Goal: Task Accomplishment & Management: Use online tool/utility

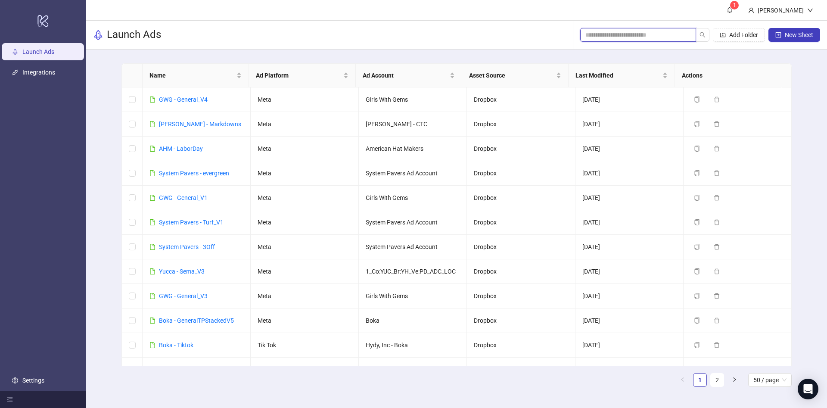
click at [612, 38] on input "search" at bounding box center [634, 34] width 99 height 9
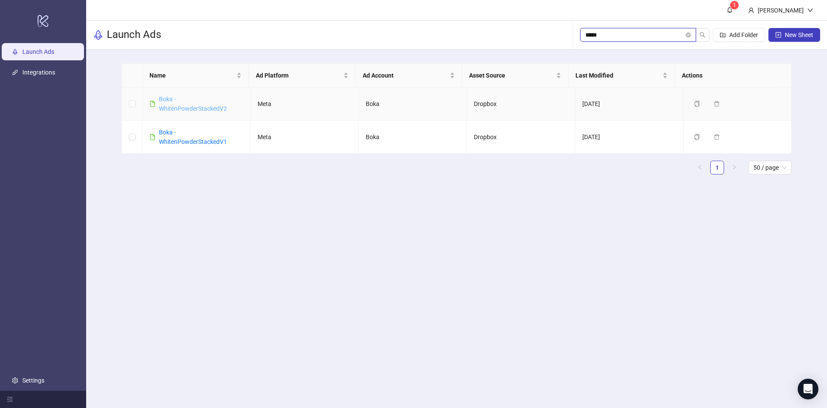
type input "*****"
click at [199, 106] on link "Boka - WhitenPowderStackedV2" at bounding box center [193, 104] width 68 height 16
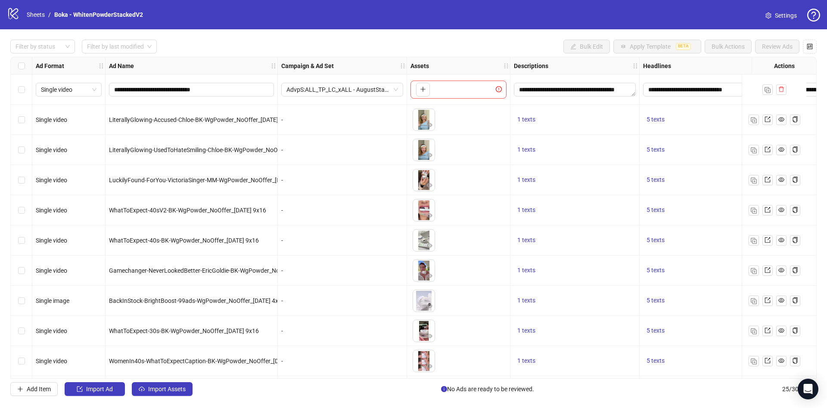
click at [55, 54] on div "**********" at bounding box center [413, 217] width 827 height 377
click at [40, 47] on div at bounding box center [38, 46] width 52 height 12
click at [37, 59] on div "Draft" at bounding box center [42, 63] width 51 height 9
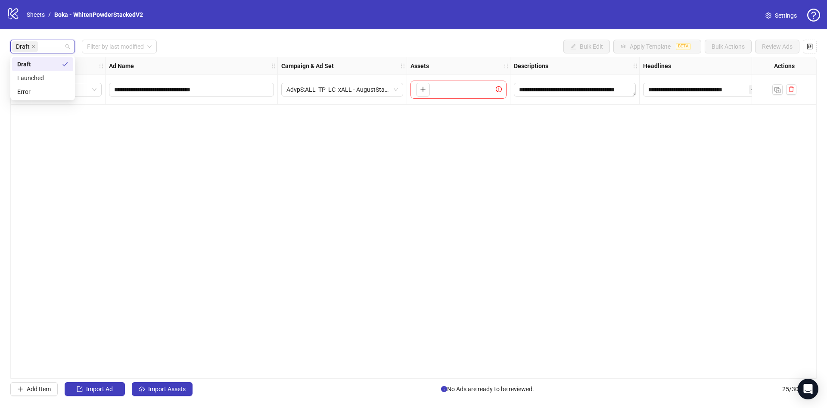
click at [217, 43] on div "Draft Filter by last modified Bulk Edit Apply Template BETA Bulk Actions Review…" at bounding box center [413, 47] width 806 height 14
click at [157, 397] on div "**********" at bounding box center [413, 217] width 827 height 377
click at [161, 386] on span "Import Assets" at bounding box center [166, 389] width 37 height 7
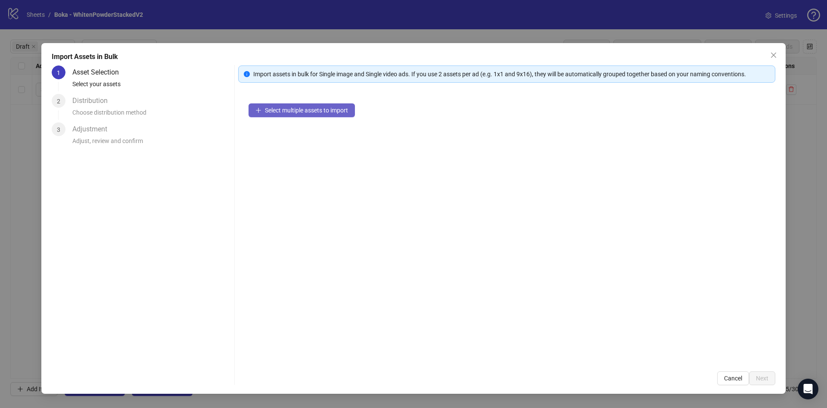
drag, startPoint x: 313, startPoint y: 98, endPoint x: 314, endPoint y: 104, distance: 6.5
click at [313, 97] on div "Select multiple assets to import" at bounding box center [506, 227] width 537 height 268
click at [314, 105] on button "Select multiple assets to import" at bounding box center [302, 110] width 106 height 14
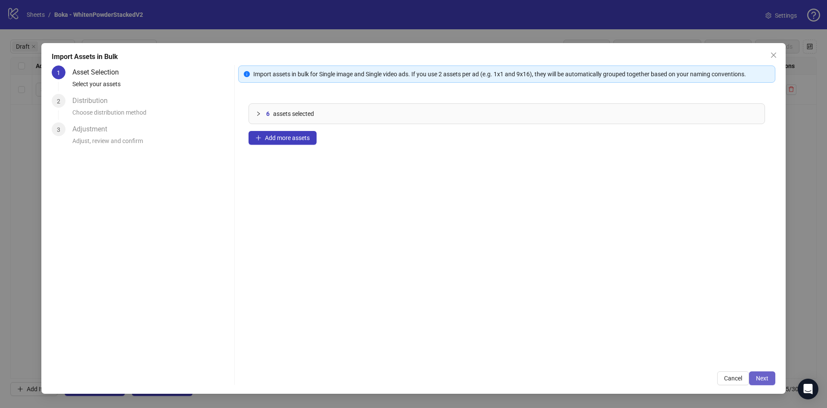
click at [771, 372] on button "Next" at bounding box center [762, 378] width 26 height 14
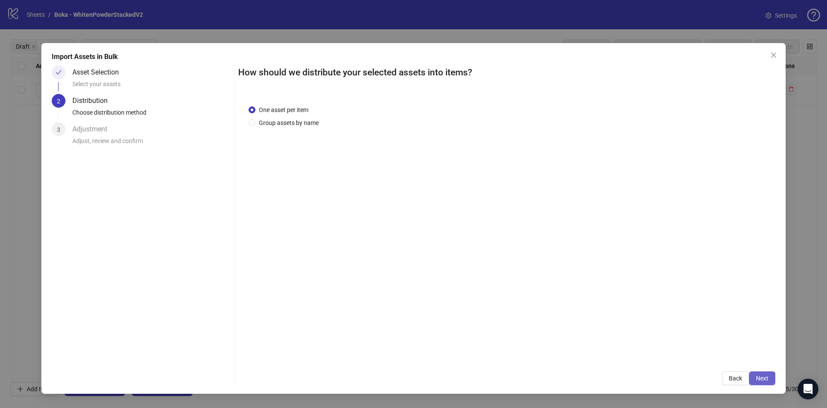
click at [763, 377] on span "Next" at bounding box center [762, 378] width 12 height 7
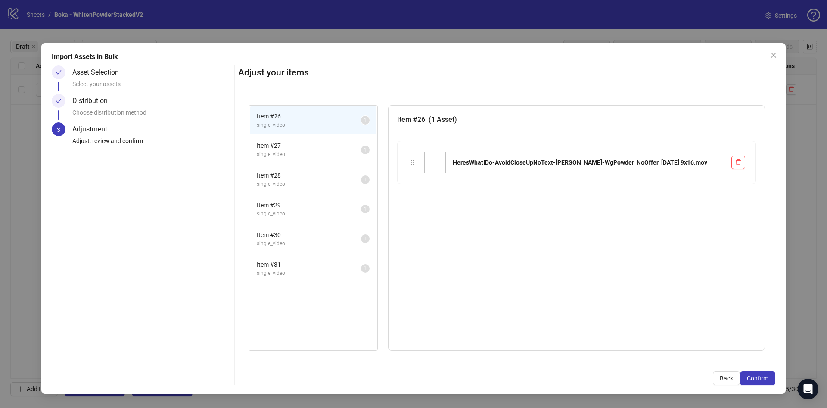
click at [764, 377] on span "Confirm" at bounding box center [758, 378] width 22 height 7
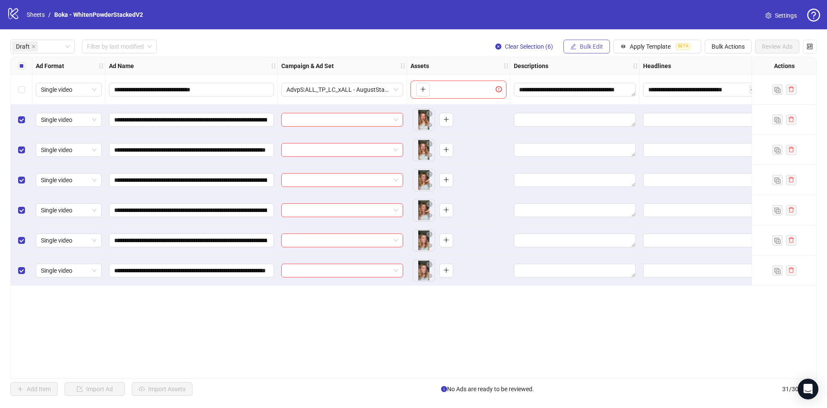
click at [584, 47] on span "Bulk Edit" at bounding box center [591, 46] width 23 height 7
click at [602, 74] on span "Name" at bounding box center [595, 77] width 51 height 9
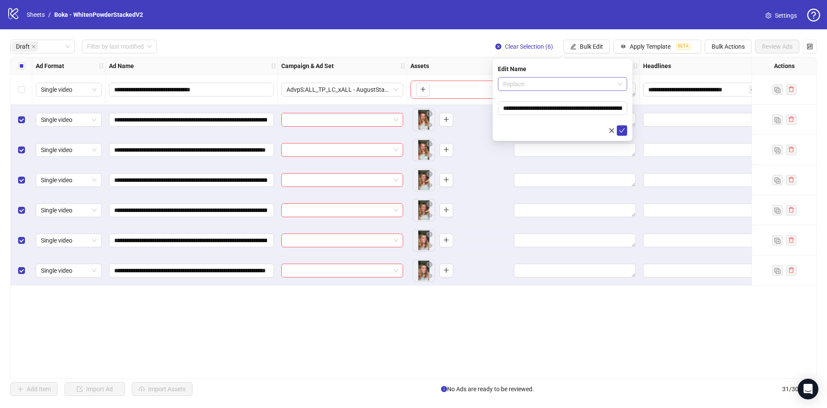
click at [577, 90] on span "Replace" at bounding box center [562, 84] width 119 height 13
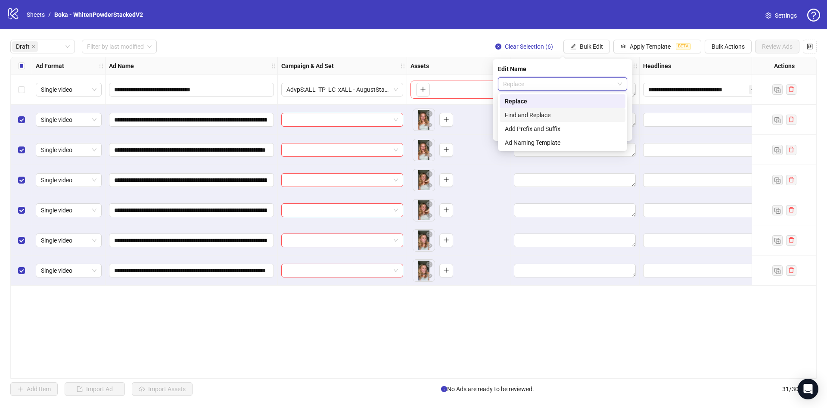
click at [574, 109] on div "Find and Replace" at bounding box center [563, 115] width 126 height 14
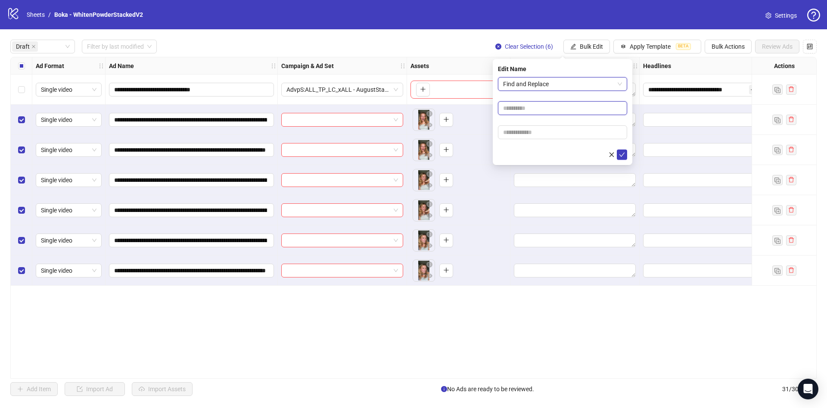
click at [562, 109] on input "text" at bounding box center [562, 108] width 129 height 14
type input "****"
click at [514, 136] on input "text" at bounding box center [562, 132] width 129 height 14
paste input "**********"
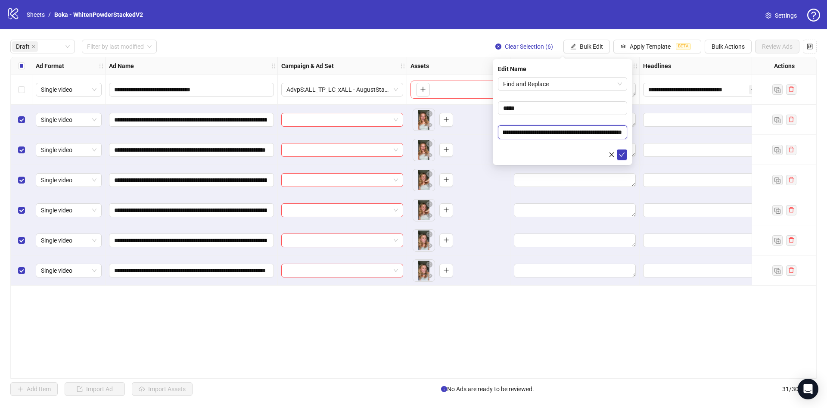
type input "**********"
click at [559, 150] on div at bounding box center [562, 154] width 129 height 10
drag, startPoint x: 588, startPoint y: 133, endPoint x: 464, endPoint y: 127, distance: 124.2
click at [464, 127] on body "**********" at bounding box center [413, 204] width 827 height 408
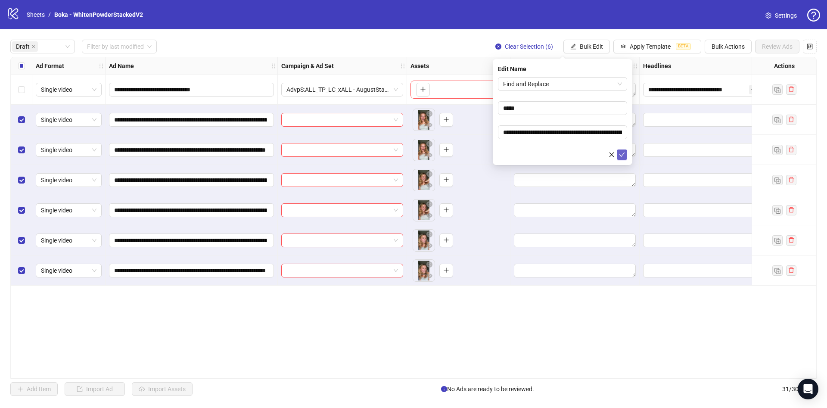
click at [623, 154] on icon "check" at bounding box center [622, 155] width 6 height 6
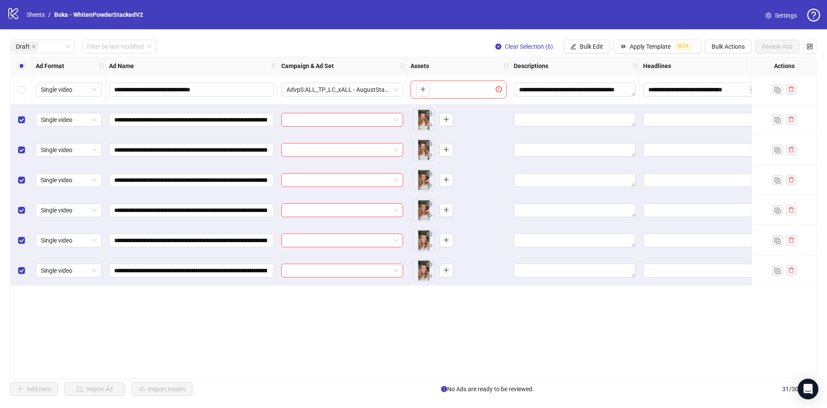
click at [20, 73] on div "**********" at bounding box center [498, 171] width 974 height 228
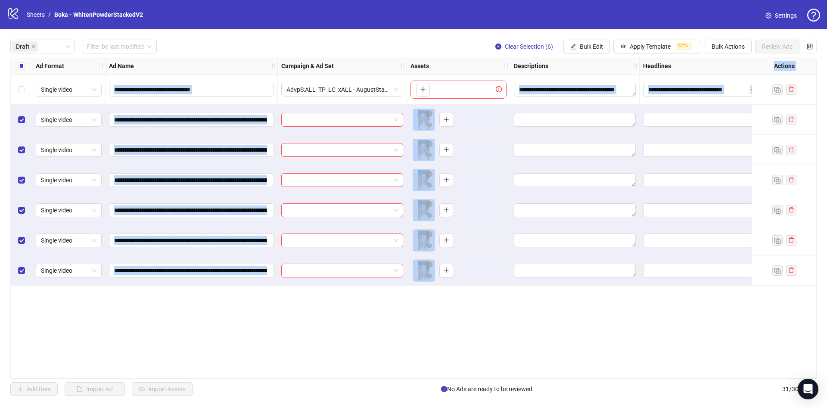
click at [19, 72] on div "Select all rows" at bounding box center [22, 65] width 22 height 17
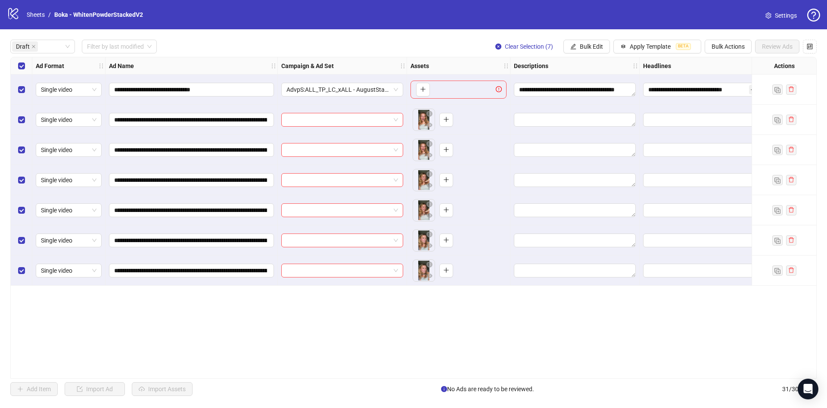
click at [19, 72] on div "Select all rows" at bounding box center [22, 65] width 22 height 17
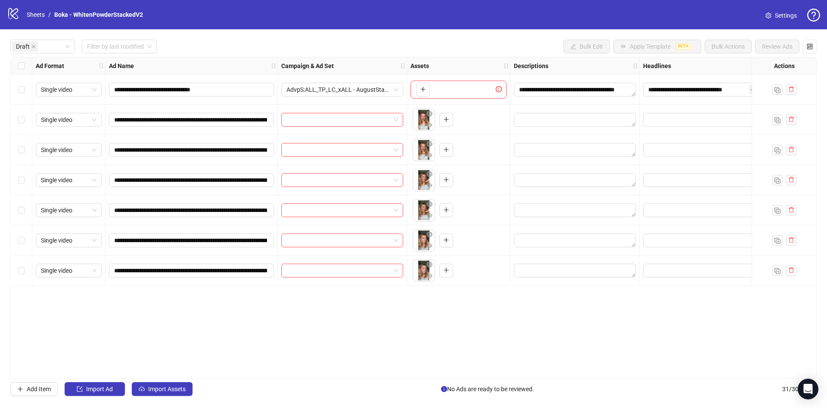
click at [19, 70] on label "Select all rows" at bounding box center [21, 65] width 7 height 9
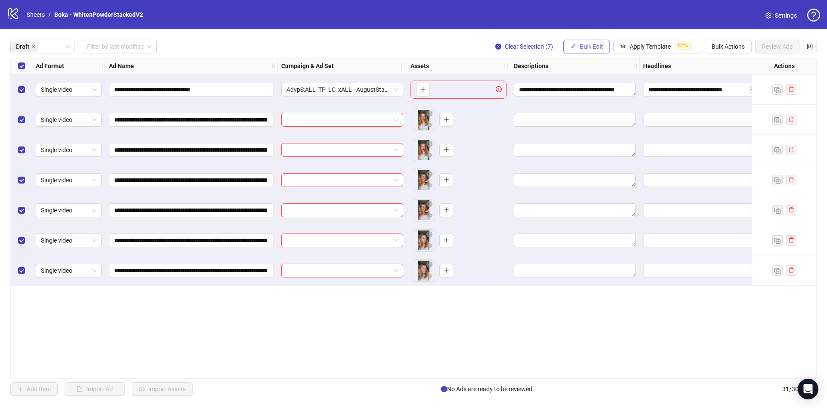
click at [581, 48] on span "Bulk Edit" at bounding box center [591, 46] width 23 height 7
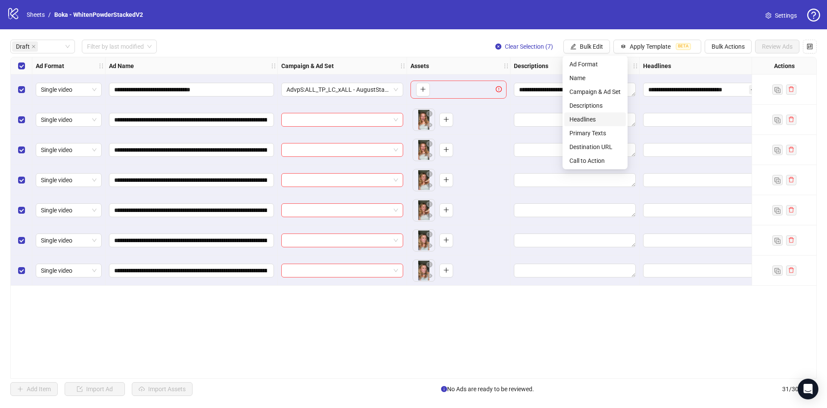
click at [592, 116] on span "Headlines" at bounding box center [595, 119] width 51 height 9
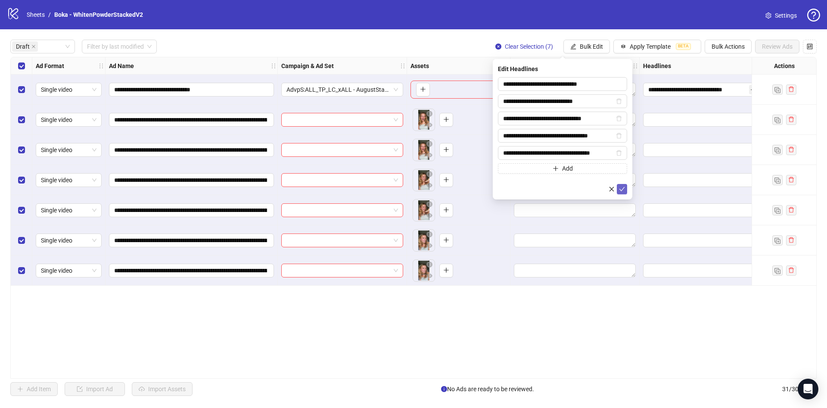
click at [623, 185] on button "submit" at bounding box center [622, 189] width 10 height 10
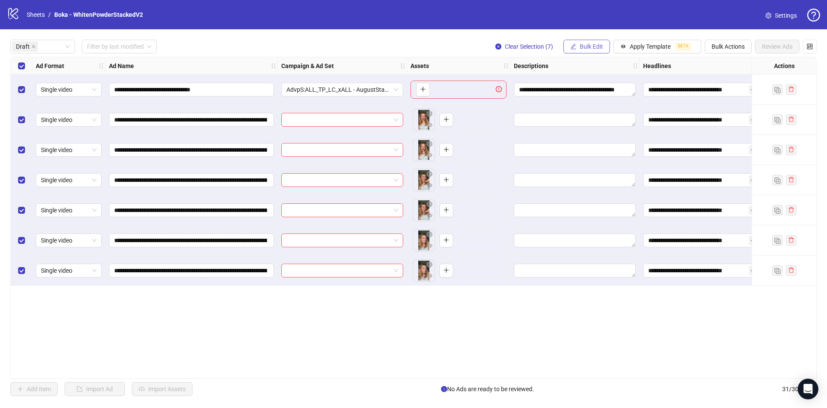
click at [585, 46] on span "Bulk Edit" at bounding box center [591, 46] width 23 height 7
click at [604, 107] on span "Descriptions" at bounding box center [595, 105] width 51 height 9
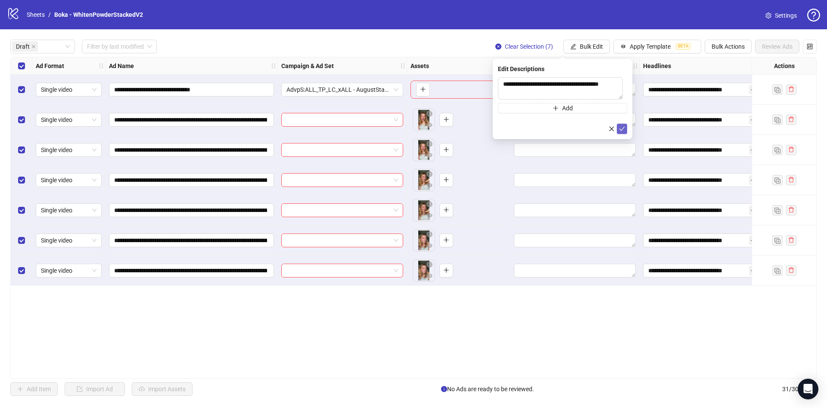
click at [621, 128] on icon "check" at bounding box center [622, 129] width 6 height 6
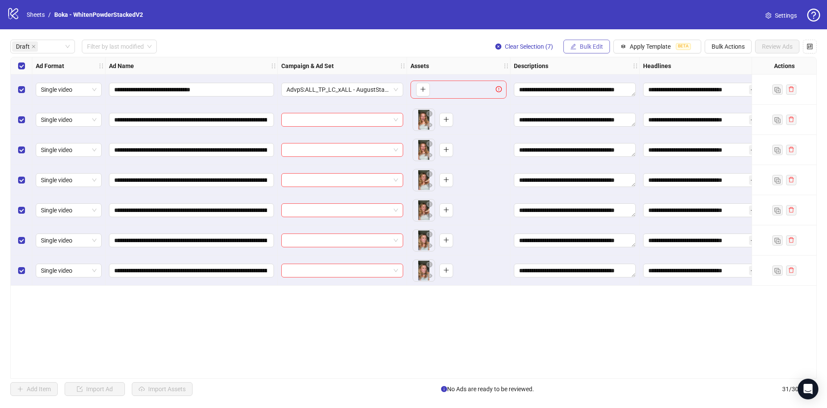
click at [582, 47] on span "Bulk Edit" at bounding box center [591, 46] width 23 height 7
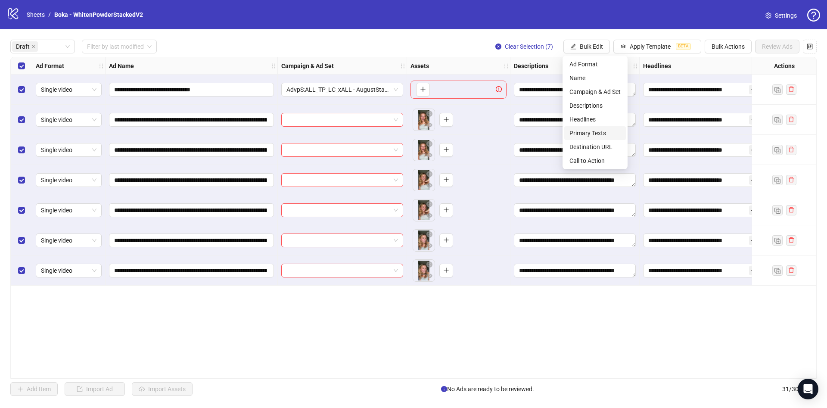
click at [609, 132] on span "Primary Texts" at bounding box center [595, 132] width 51 height 9
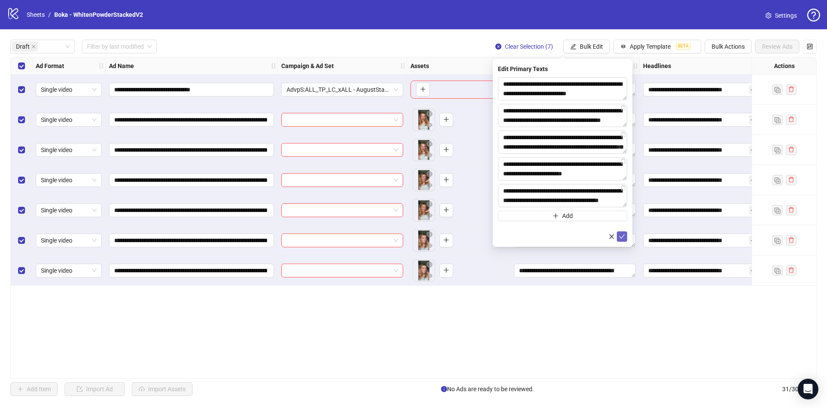
click at [624, 238] on icon "check" at bounding box center [622, 237] width 6 height 6
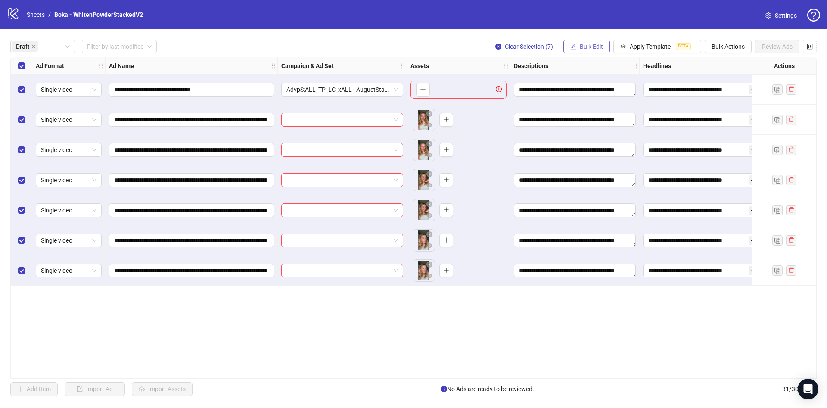
click at [582, 53] on button "Bulk Edit" at bounding box center [587, 47] width 47 height 14
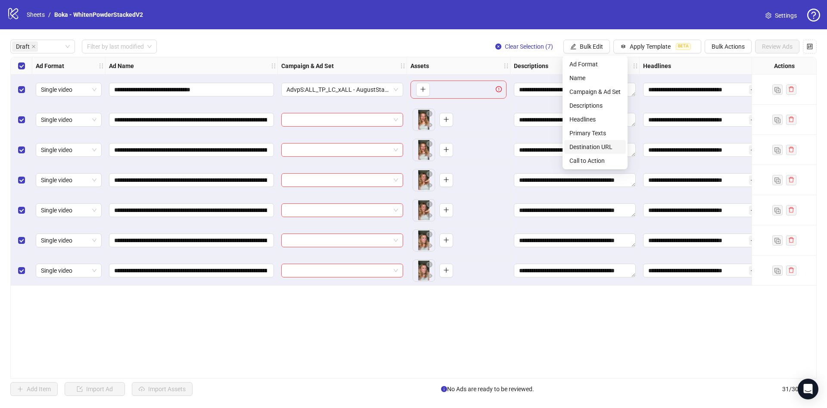
click at [593, 144] on span "Destination URL" at bounding box center [595, 146] width 51 height 9
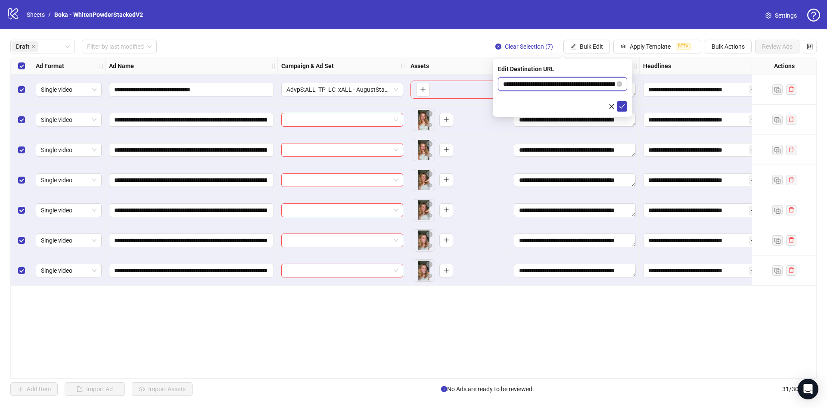
scroll to position [0, 44]
drag, startPoint x: 574, startPoint y: 82, endPoint x: 619, endPoint y: 99, distance: 48.1
click at [626, 84] on span "**********" at bounding box center [562, 84] width 129 height 14
click at [622, 108] on icon "check" at bounding box center [622, 106] width 6 height 6
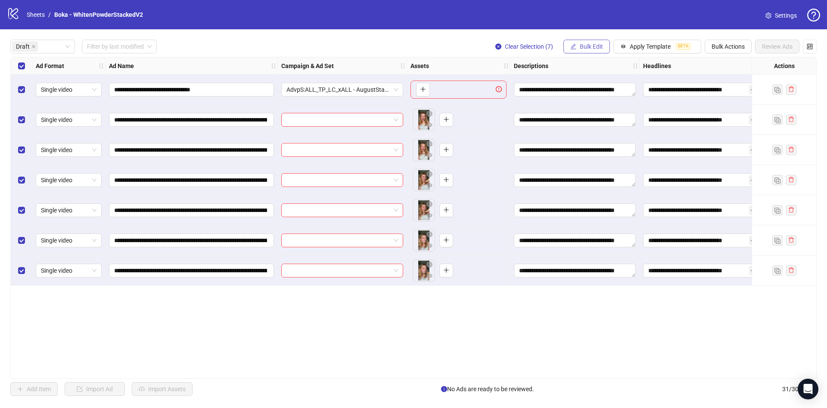
click at [585, 44] on span "Bulk Edit" at bounding box center [591, 46] width 23 height 7
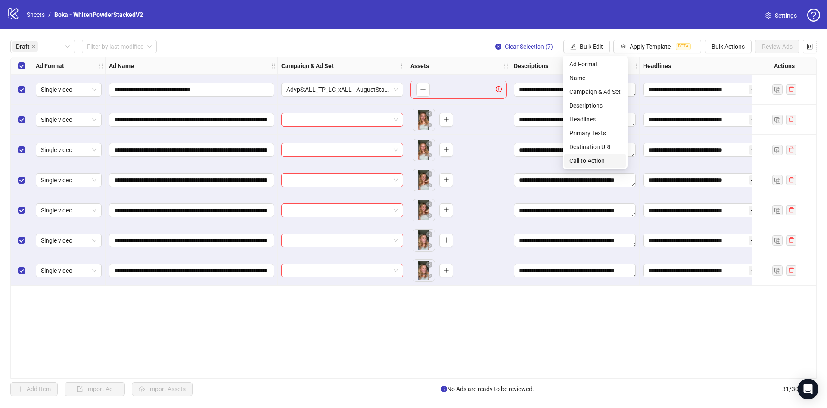
click at [585, 158] on span "Call to Action" at bounding box center [595, 160] width 51 height 9
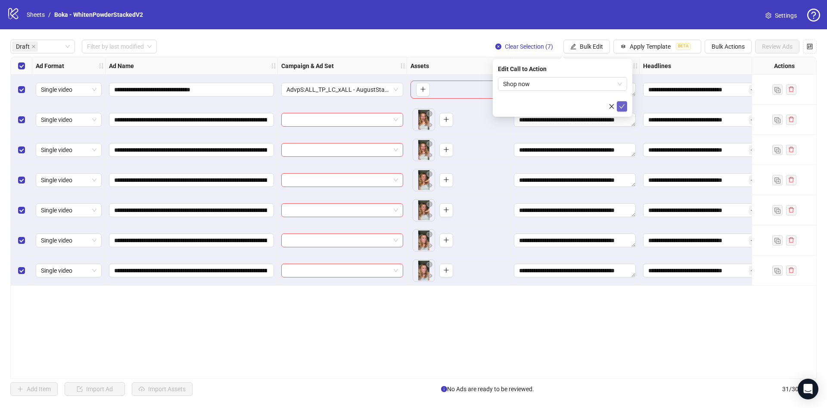
click at [621, 104] on icon "check" at bounding box center [622, 106] width 6 height 6
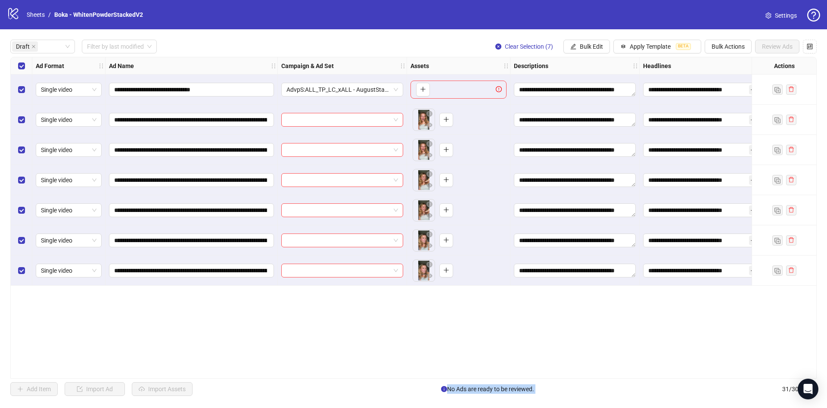
drag, startPoint x: 631, startPoint y: 374, endPoint x: 665, endPoint y: 380, distance: 34.1
click at [665, 380] on div "**********" at bounding box center [413, 217] width 827 height 377
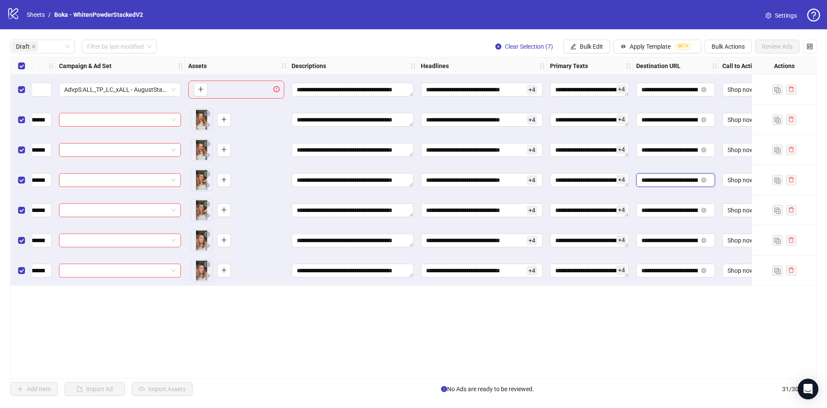
scroll to position [0, 100]
drag, startPoint x: 651, startPoint y: 180, endPoint x: 729, endPoint y: 252, distance: 106.1
click at [764, 193] on div "**********" at bounding box center [320, 171] width 1064 height 228
click at [685, 296] on div "**********" at bounding box center [413, 218] width 806 height 322
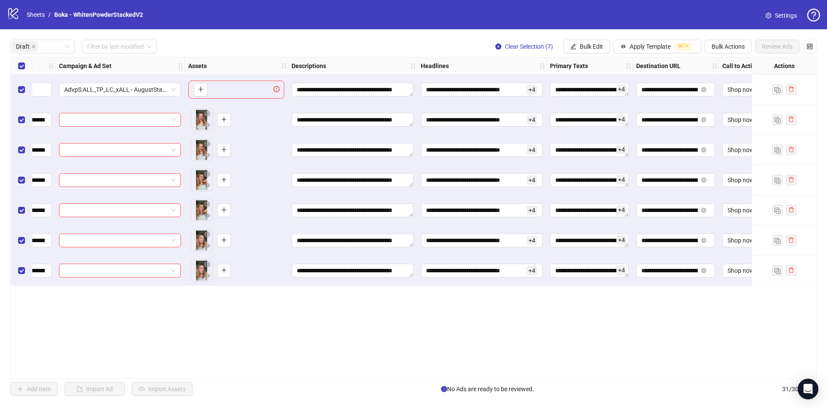
click at [16, 88] on div "Select row 1" at bounding box center [22, 90] width 22 height 30
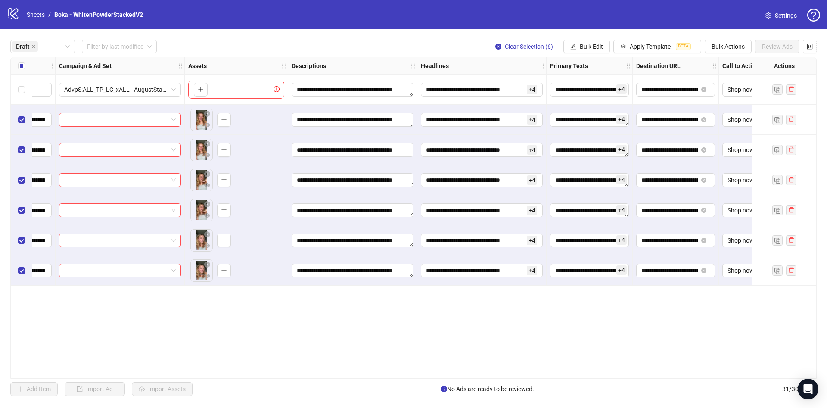
click at [592, 39] on div "**********" at bounding box center [413, 217] width 827 height 377
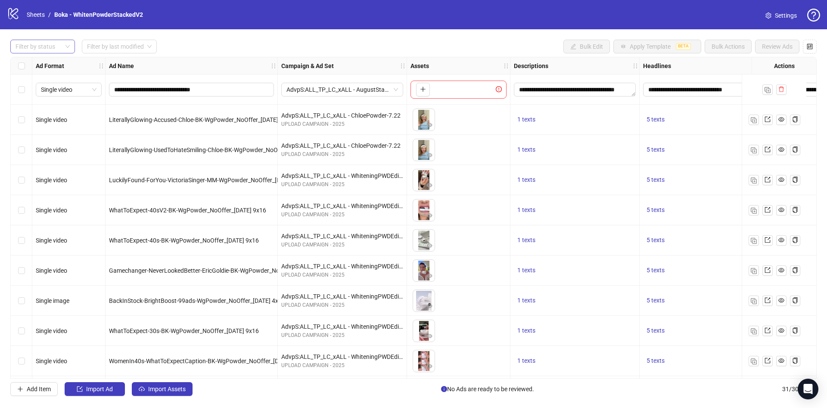
click at [53, 48] on div at bounding box center [38, 46] width 52 height 12
click at [54, 63] on div "Draft" at bounding box center [42, 63] width 51 height 9
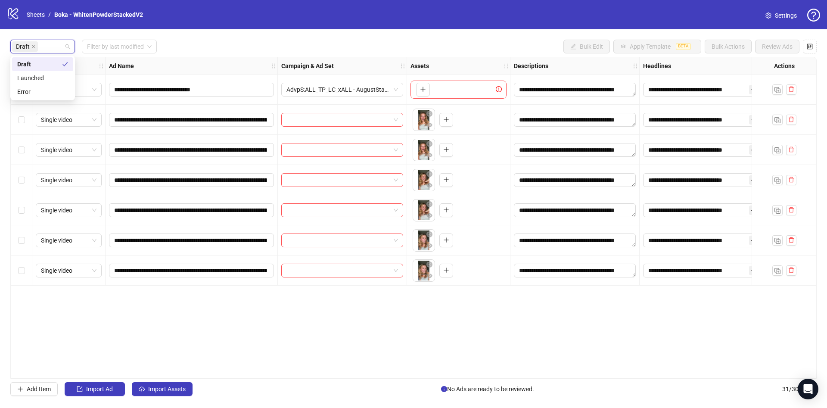
click at [187, 46] on div "Draft Filter by last modified Bulk Edit Apply Template BETA Bulk Actions Review…" at bounding box center [413, 47] width 806 height 14
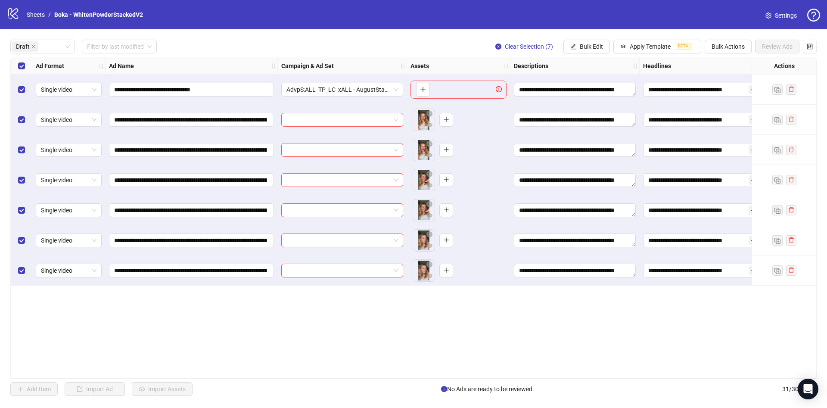
drag, startPoint x: 26, startPoint y: 94, endPoint x: 339, endPoint y: 99, distance: 313.7
click at [26, 94] on div "Select row 1" at bounding box center [22, 90] width 22 height 30
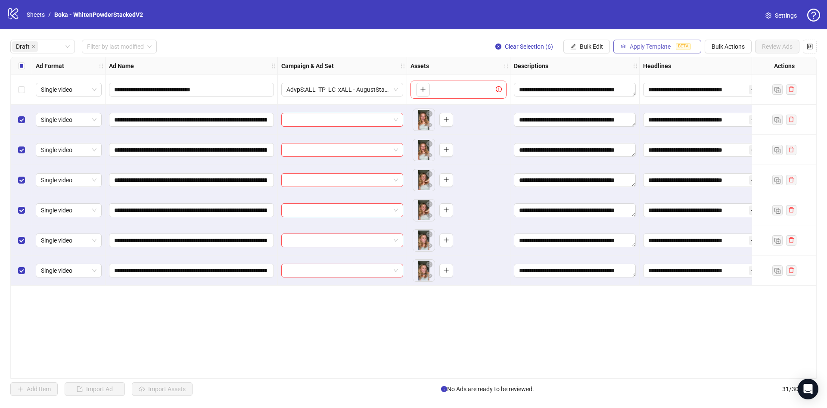
click at [630, 45] on span "Apply Template" at bounding box center [650, 46] width 41 height 7
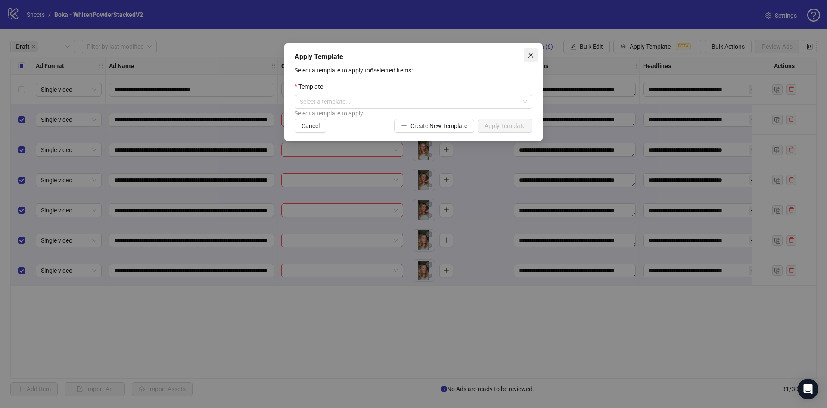
click at [532, 57] on icon "close" at bounding box center [530, 55] width 7 height 7
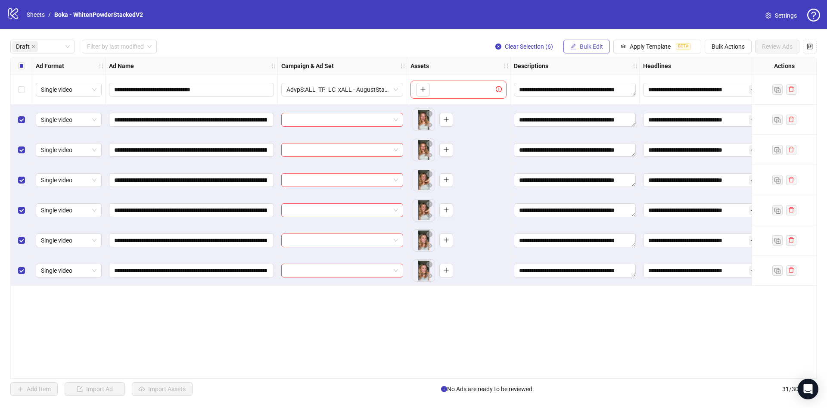
click at [593, 51] on button "Bulk Edit" at bounding box center [587, 47] width 47 height 14
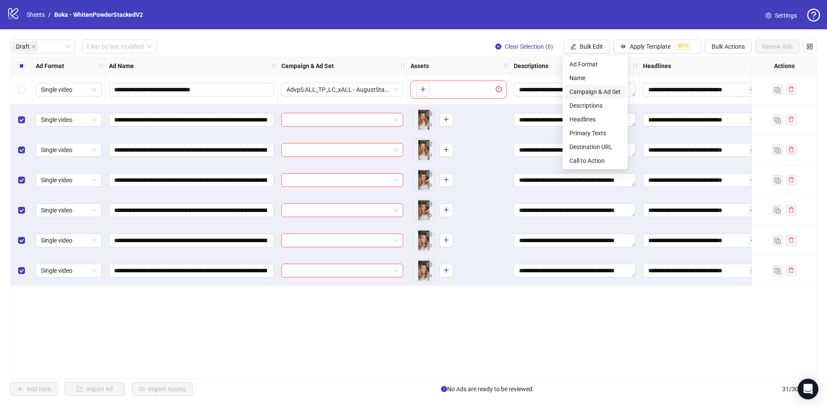
click at [593, 93] on span "Campaign & Ad Set" at bounding box center [595, 91] width 51 height 9
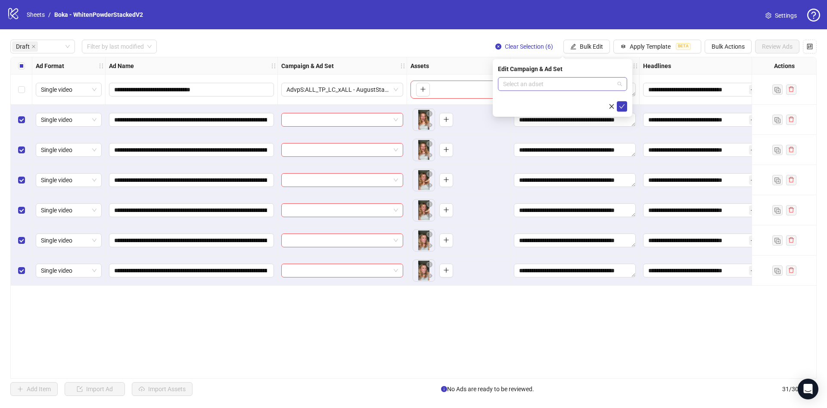
click at [551, 82] on input "search" at bounding box center [558, 84] width 111 height 13
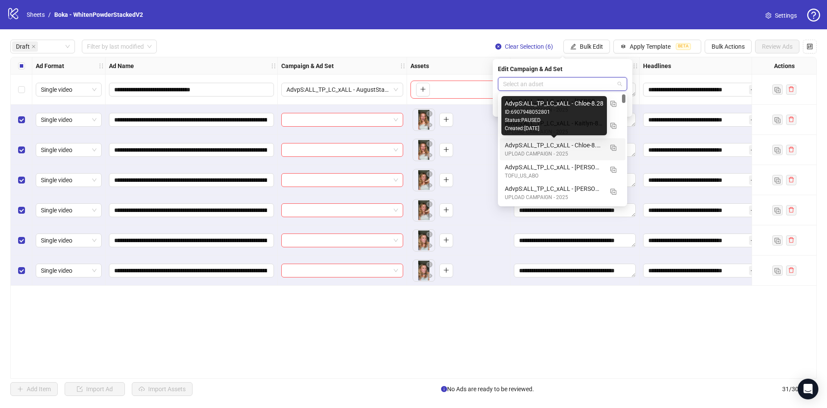
click at [563, 146] on div "AdvpS:ALL_TP_LC_xALL - Chloe-8.28" at bounding box center [554, 144] width 98 height 9
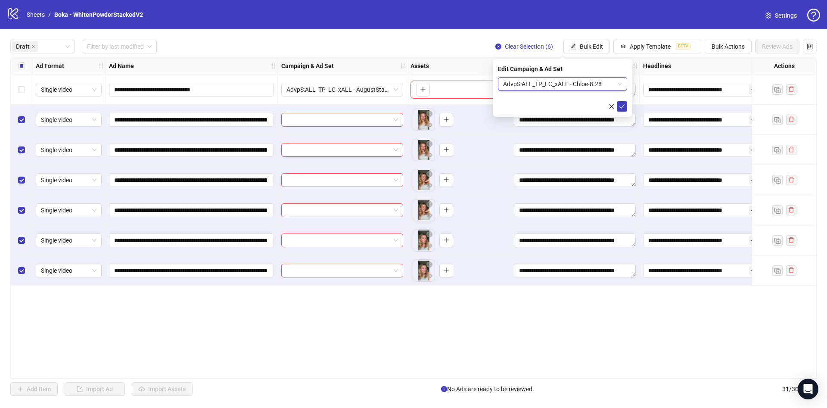
click at [624, 99] on form "AdvpS:ALL_TP_LC_xALL - Chloe-8.28 AdvpS:ALL_TP_LC_xALL - Chloe-8.28" at bounding box center [562, 94] width 129 height 34
click at [625, 107] on icon "check" at bounding box center [622, 106] width 6 height 6
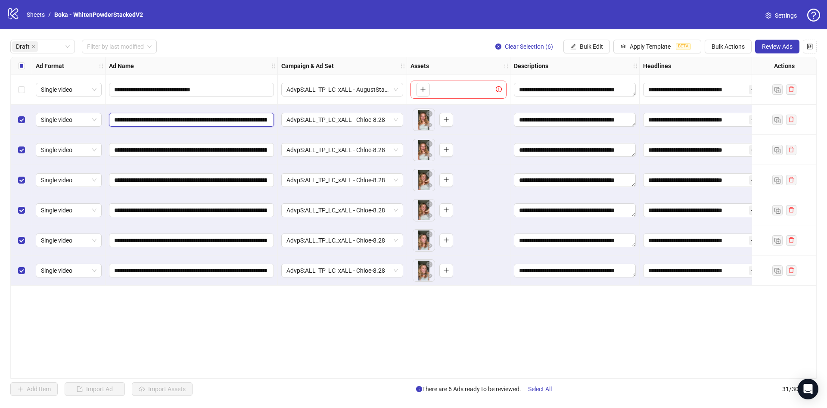
scroll to position [0, 271]
drag, startPoint x: 202, startPoint y: 117, endPoint x: 453, endPoint y: 132, distance: 252.0
click at [453, 57] on div "**********" at bounding box center [487, 57] width 952 height 0
click at [765, 47] on span "Review Ads" at bounding box center [777, 46] width 31 height 7
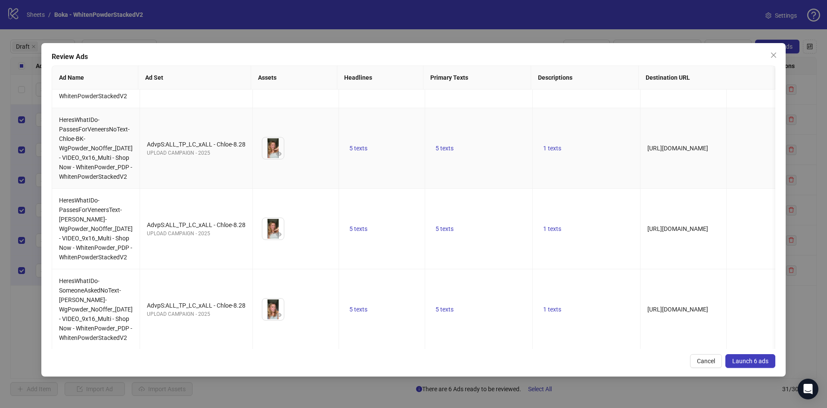
scroll to position [291, 0]
click at [755, 363] on span "Launch 6 ads" at bounding box center [750, 361] width 36 height 7
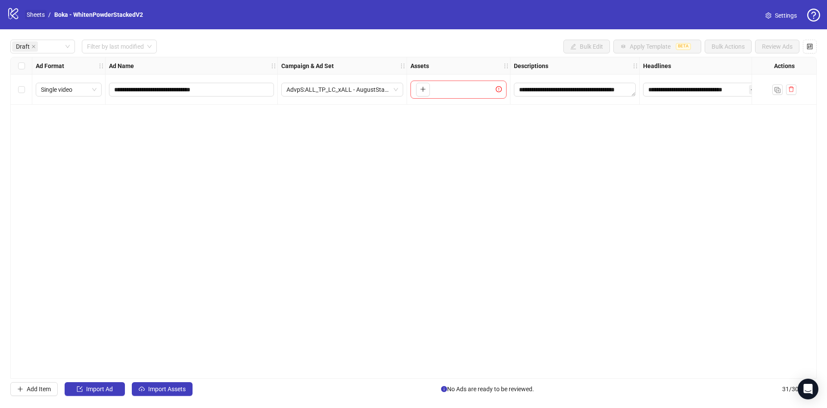
click at [34, 12] on link "Sheets" at bounding box center [36, 14] width 22 height 9
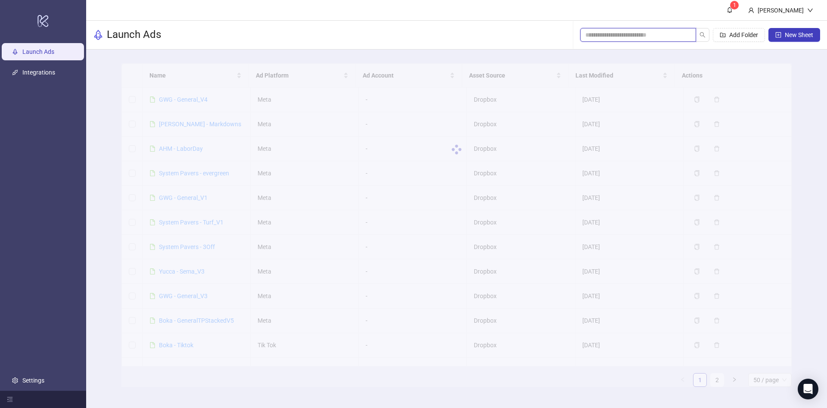
click at [629, 35] on input "search" at bounding box center [634, 34] width 99 height 9
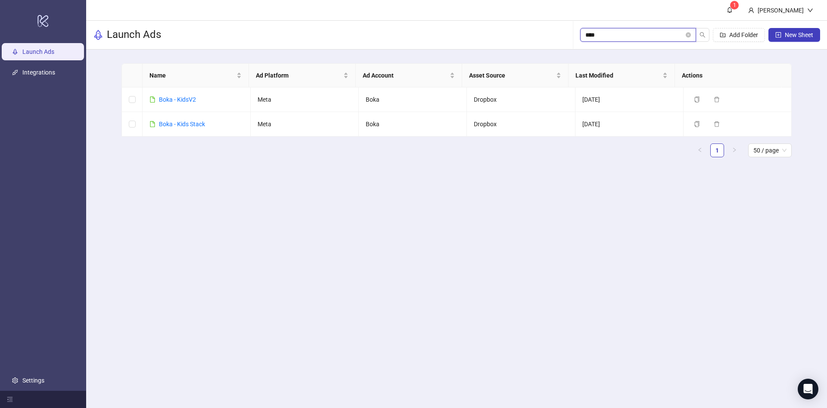
click at [594, 35] on input "****" at bounding box center [634, 34] width 99 height 9
drag, startPoint x: 605, startPoint y: 34, endPoint x: 620, endPoint y: 34, distance: 14.7
click at [533, 18] on main "1 Ethel Laguisma Launch Ads **** Add Folder New Sheet Name Ad Platform Ad Accou…" at bounding box center [456, 204] width 741 height 408
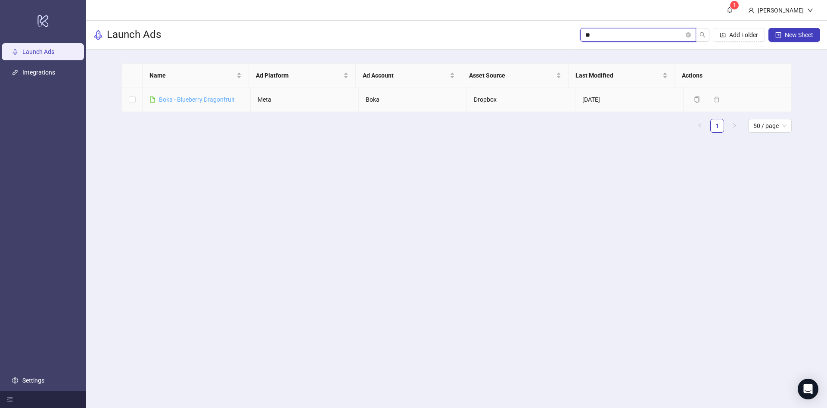
type input "**"
click at [185, 97] on link "Boka - Blueberry Dragonfruit" at bounding box center [197, 99] width 76 height 7
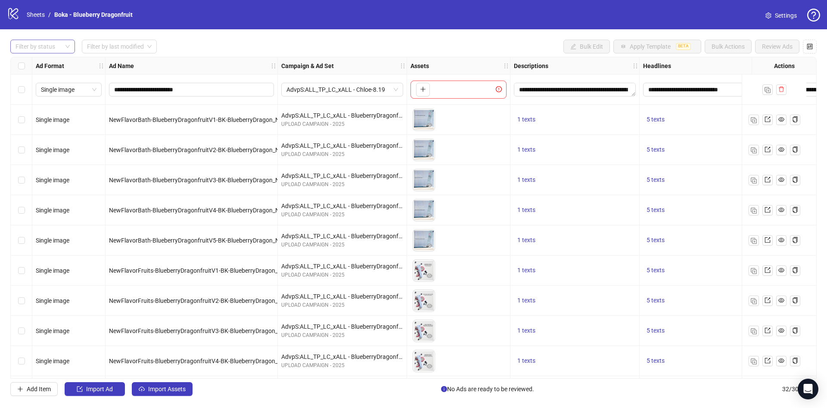
click at [33, 42] on div at bounding box center [38, 46] width 52 height 12
click at [33, 69] on div "Draft" at bounding box center [42, 64] width 61 height 14
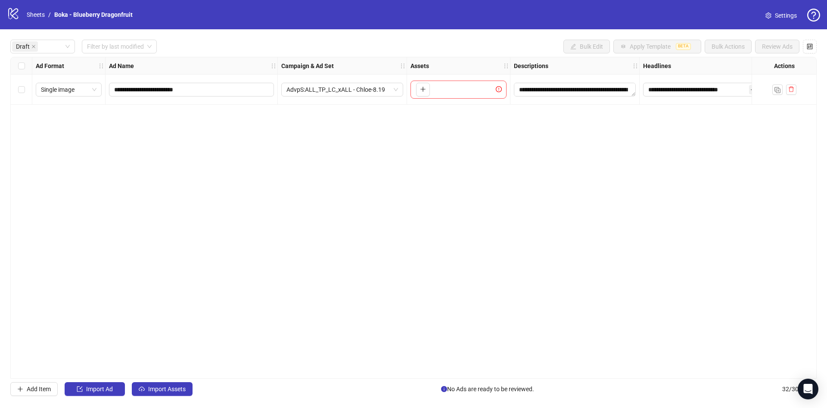
click at [215, 43] on div "Draft Filter by last modified Bulk Edit Apply Template BETA Bulk Actions Review…" at bounding box center [413, 47] width 806 height 14
click at [154, 383] on button "Import Assets" at bounding box center [162, 389] width 61 height 14
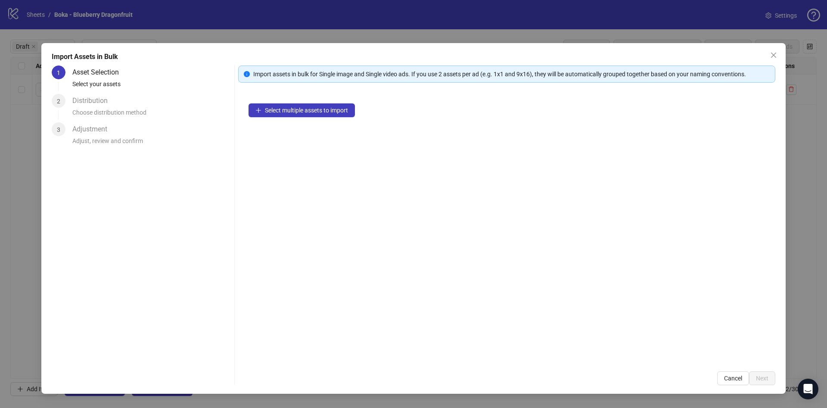
click at [312, 101] on div "Select multiple assets to import" at bounding box center [506, 227] width 537 height 268
click at [313, 106] on button "Select multiple assets to import" at bounding box center [302, 110] width 106 height 14
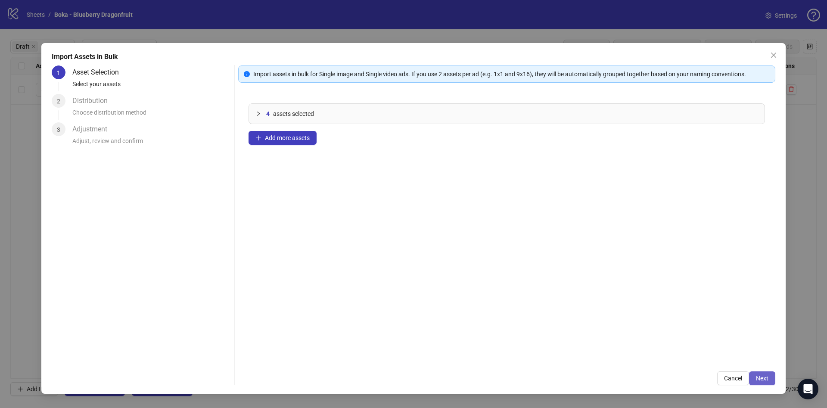
click at [766, 378] on span "Next" at bounding box center [762, 378] width 12 height 7
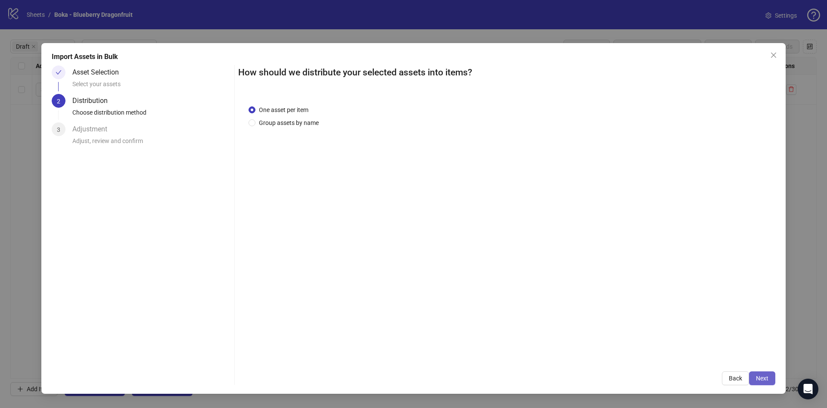
click at [766, 373] on button "Next" at bounding box center [762, 378] width 26 height 14
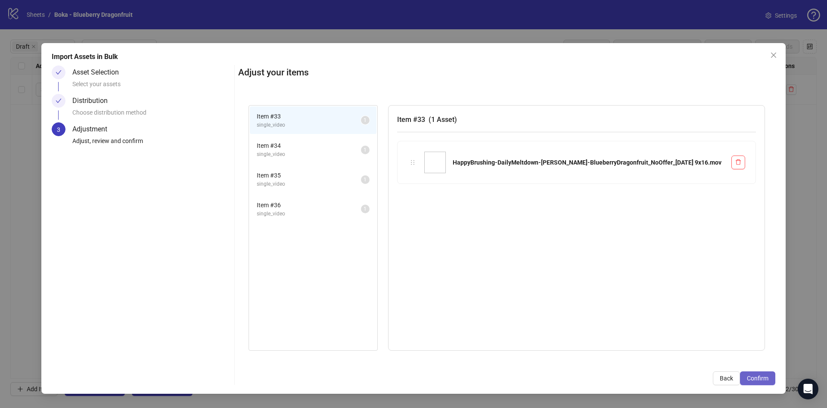
click at [766, 374] on button "Confirm" at bounding box center [757, 378] width 35 height 14
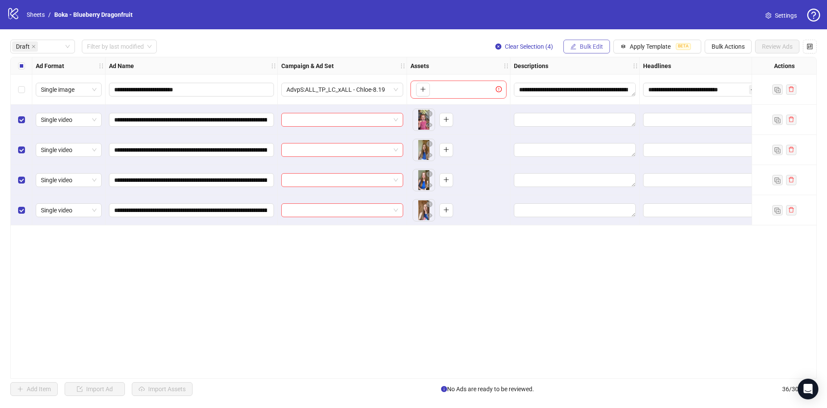
click at [585, 45] on span "Bulk Edit" at bounding box center [591, 46] width 23 height 7
click at [598, 78] on span "Name" at bounding box center [595, 77] width 51 height 9
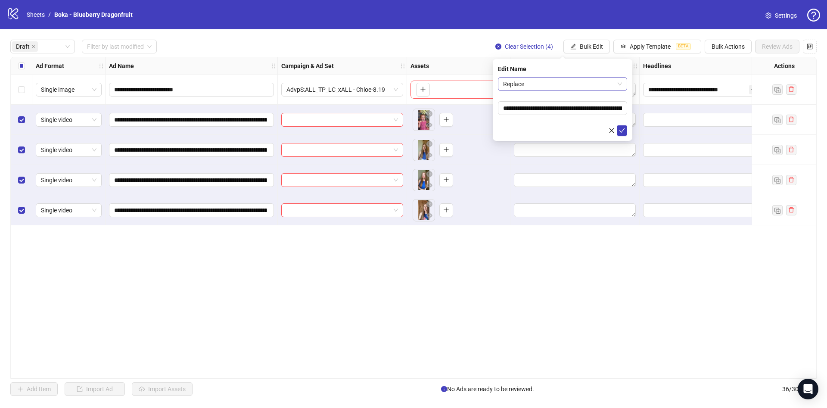
click at [558, 82] on span "Replace" at bounding box center [562, 84] width 119 height 13
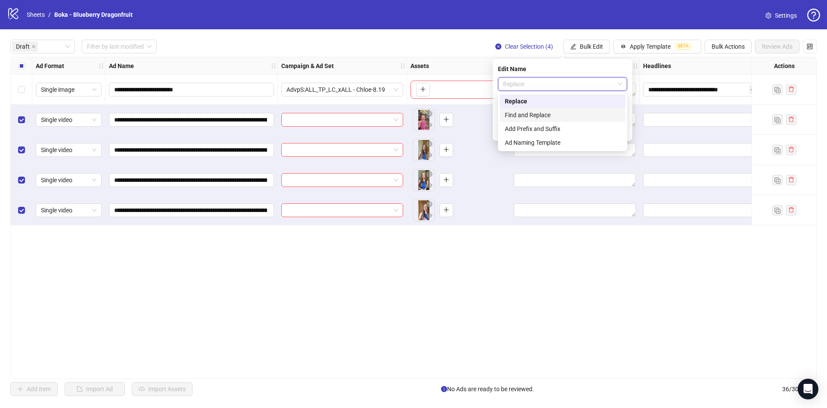
click at [564, 118] on div "Find and Replace" at bounding box center [562, 114] width 115 height 9
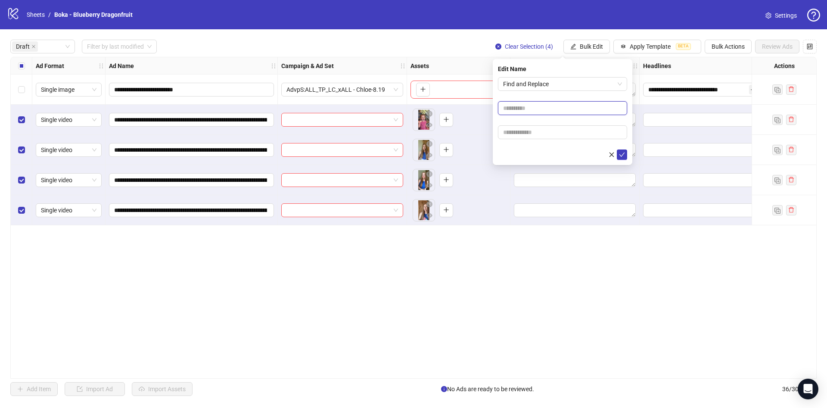
click at [568, 110] on input "text" at bounding box center [562, 108] width 129 height 14
type input "****"
click at [539, 134] on input "text" at bounding box center [562, 132] width 129 height 14
paste input "**********"
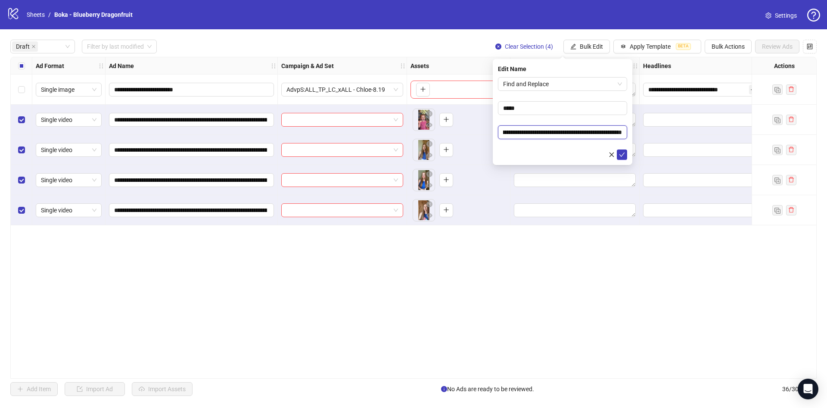
type input "**********"
click at [560, 149] on form "**********" at bounding box center [562, 118] width 129 height 83
click at [621, 154] on icon "check" at bounding box center [622, 155] width 6 height 6
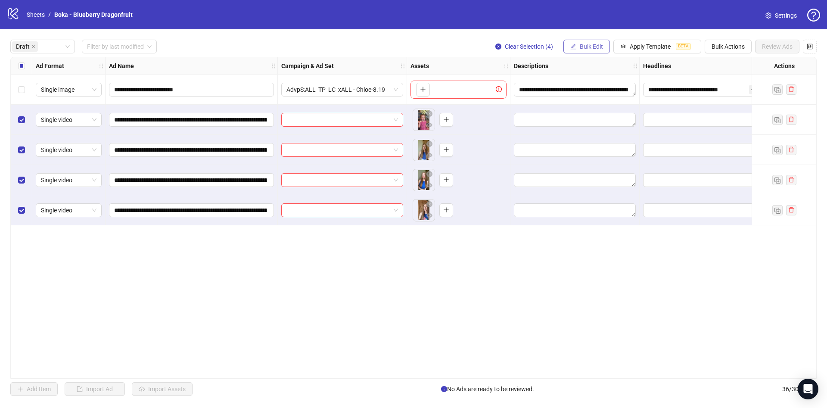
click at [583, 43] on span "Bulk Edit" at bounding box center [591, 46] width 23 height 7
click at [597, 94] on span "Campaign & Ad Set" at bounding box center [595, 91] width 51 height 9
click at [584, 91] on form "Select an adset" at bounding box center [562, 94] width 129 height 34
click at [583, 85] on input "search" at bounding box center [558, 84] width 111 height 13
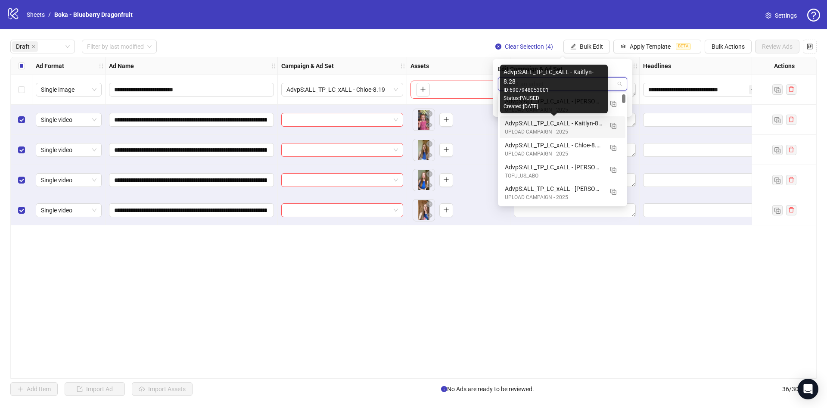
click at [581, 126] on div "AdvpS:ALL_TP_LC_xALL - Kaitlyn-8.28" at bounding box center [554, 122] width 98 height 9
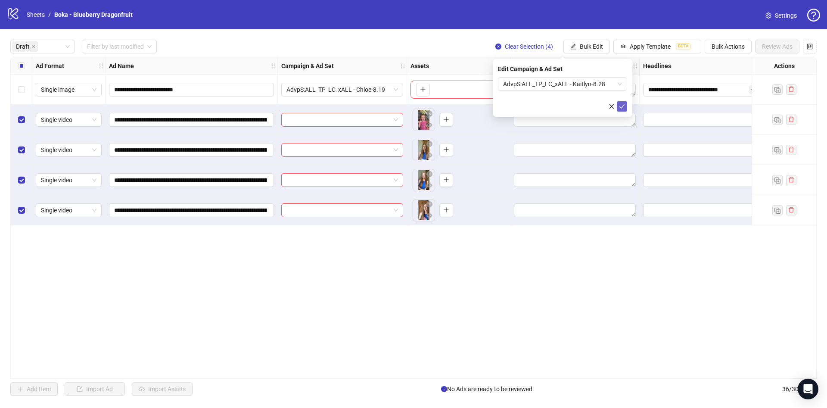
click at [619, 108] on button "submit" at bounding box center [622, 106] width 10 height 10
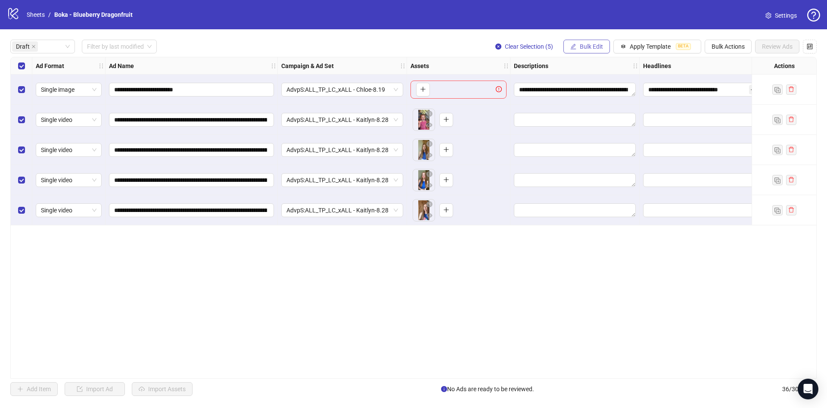
click at [569, 47] on button "Bulk Edit" at bounding box center [587, 47] width 47 height 14
click at [601, 107] on span "Descriptions" at bounding box center [595, 105] width 51 height 9
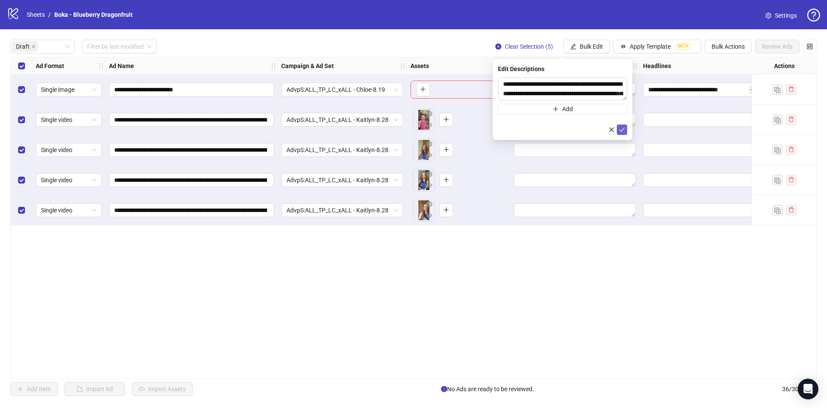
click at [626, 131] on button "submit" at bounding box center [622, 130] width 10 height 10
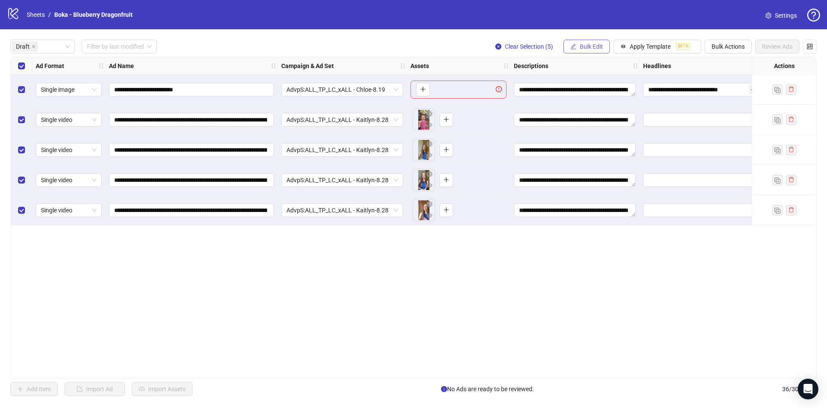
click at [586, 44] on span "Bulk Edit" at bounding box center [591, 46] width 23 height 7
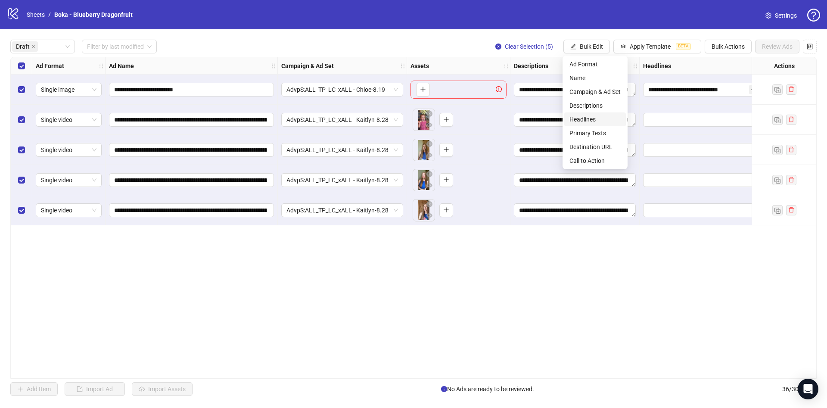
click at [612, 119] on span "Headlines" at bounding box center [595, 119] width 51 height 9
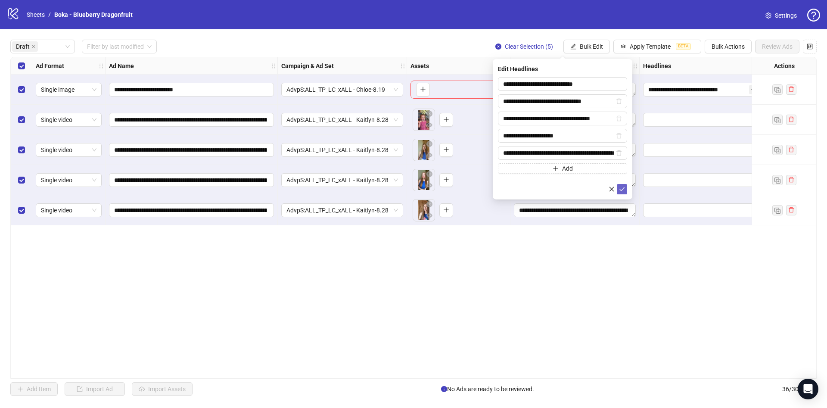
click at [623, 188] on icon "check" at bounding box center [623, 189] width 6 height 4
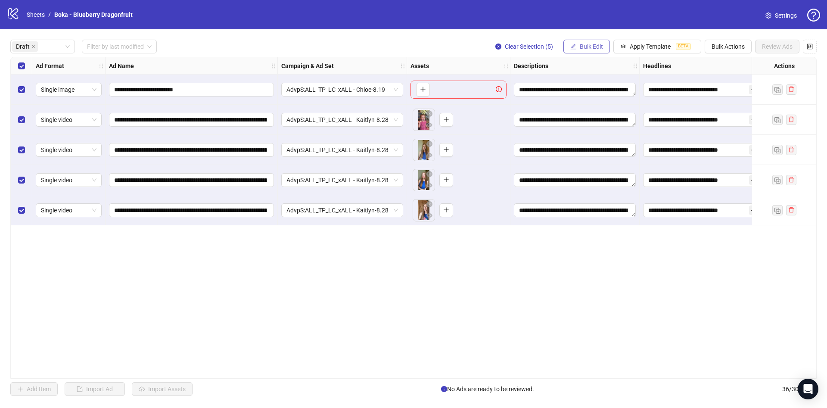
click at [595, 47] on span "Bulk Edit" at bounding box center [591, 46] width 23 height 7
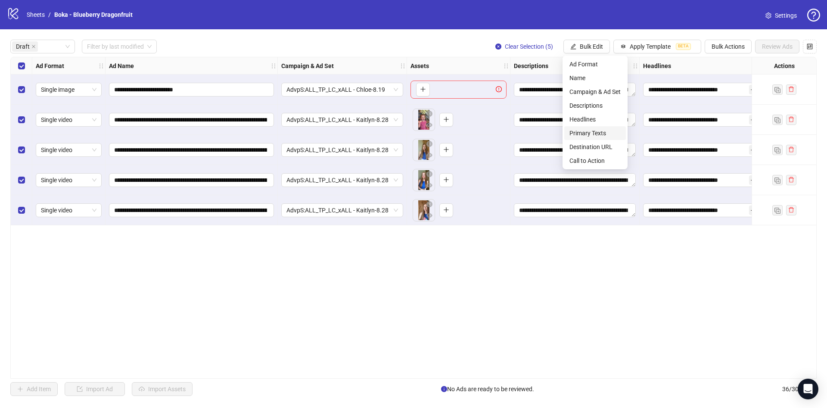
click at [600, 130] on span "Primary Texts" at bounding box center [595, 132] width 51 height 9
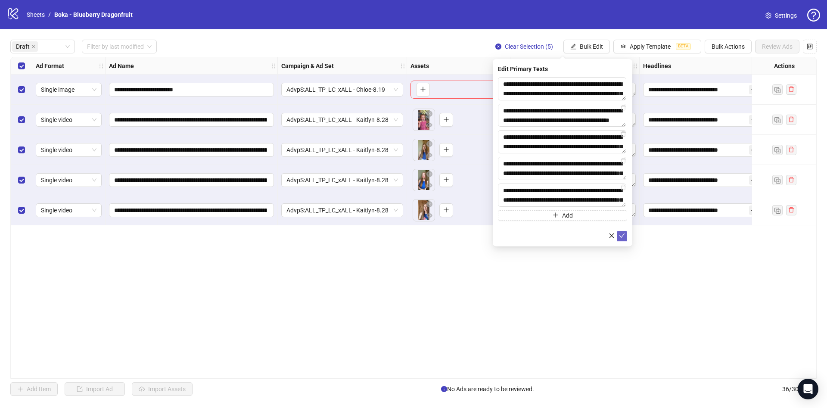
click at [623, 239] on span "submit" at bounding box center [622, 236] width 6 height 7
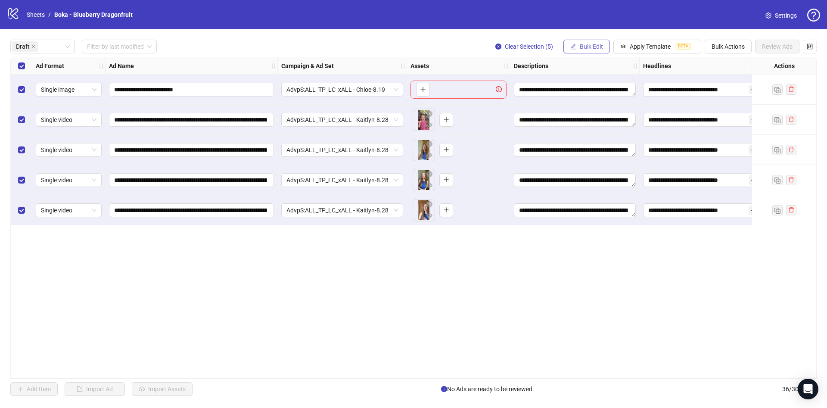
click at [592, 45] on span "Bulk Edit" at bounding box center [591, 46] width 23 height 7
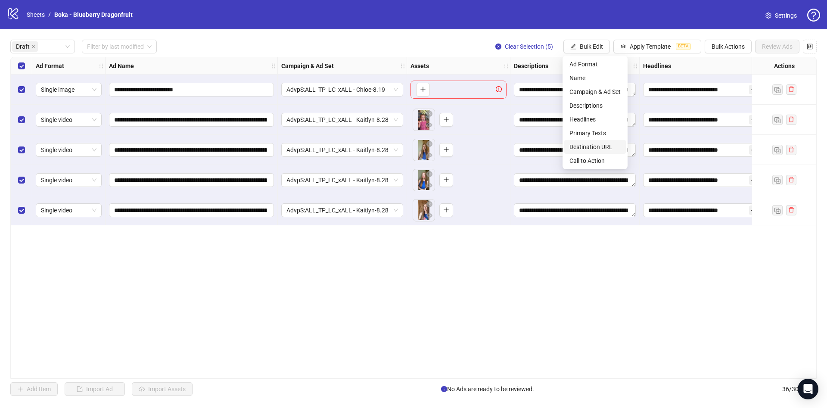
click at [600, 147] on span "Destination URL" at bounding box center [595, 146] width 51 height 9
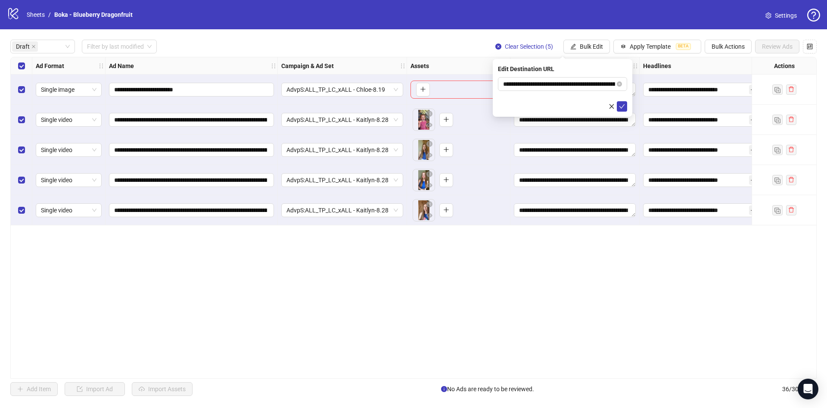
click at [625, 112] on div "**********" at bounding box center [563, 88] width 140 height 58
click at [623, 108] on icon "check" at bounding box center [622, 106] width 6 height 6
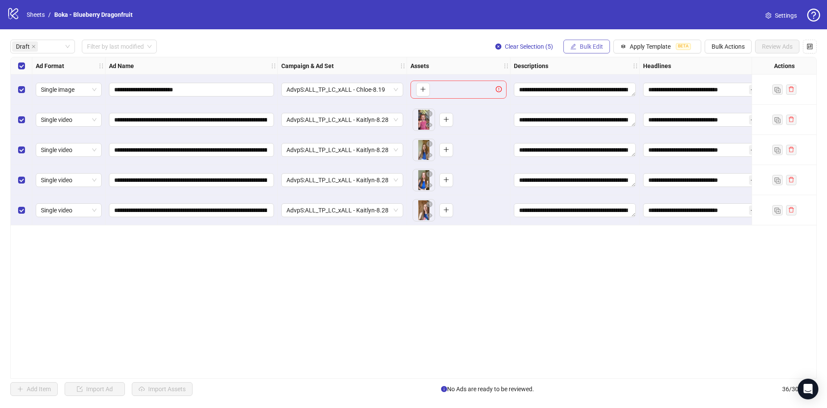
click at [582, 44] on span "Bulk Edit" at bounding box center [591, 46] width 23 height 7
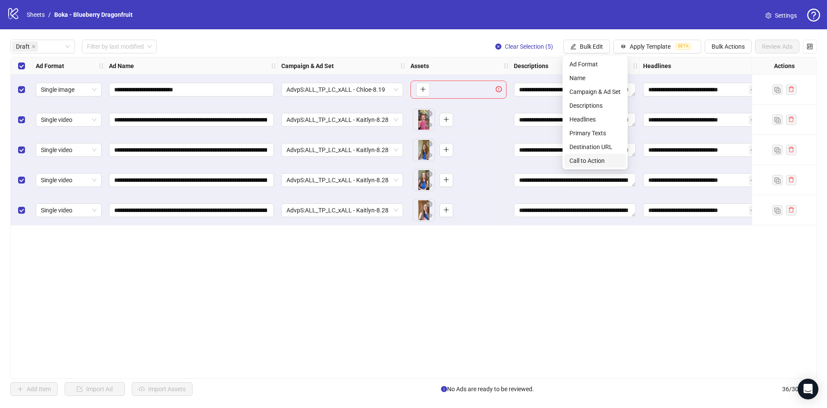
click at [610, 164] on span "Call to Action" at bounding box center [595, 160] width 51 height 9
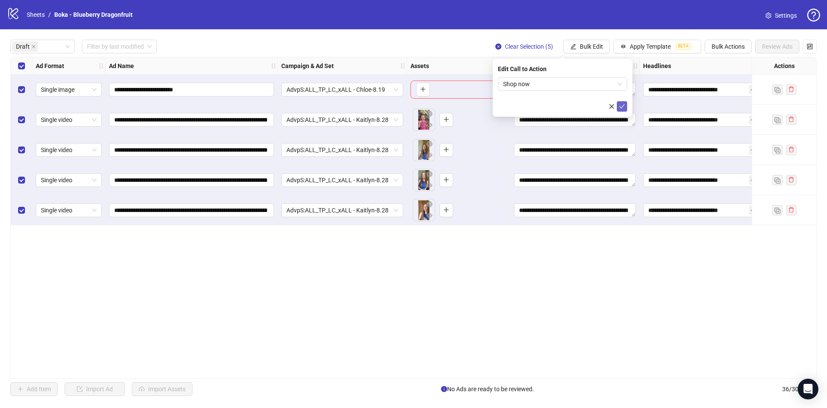
click at [626, 105] on button "submit" at bounding box center [622, 106] width 10 height 10
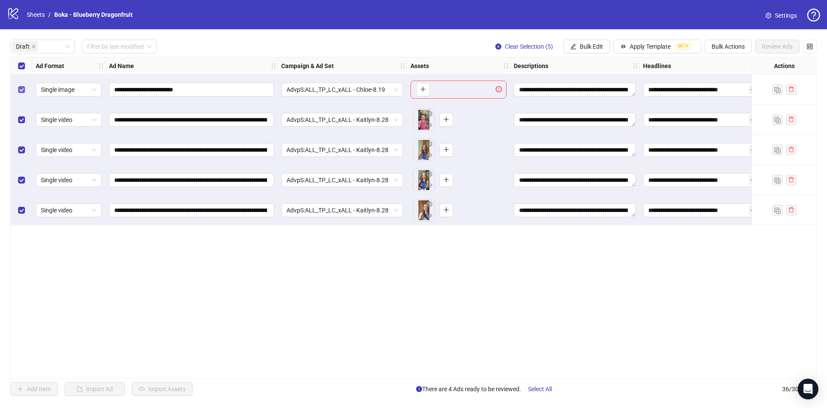
click at [21, 93] on label "Select row 1" at bounding box center [21, 89] width 7 height 9
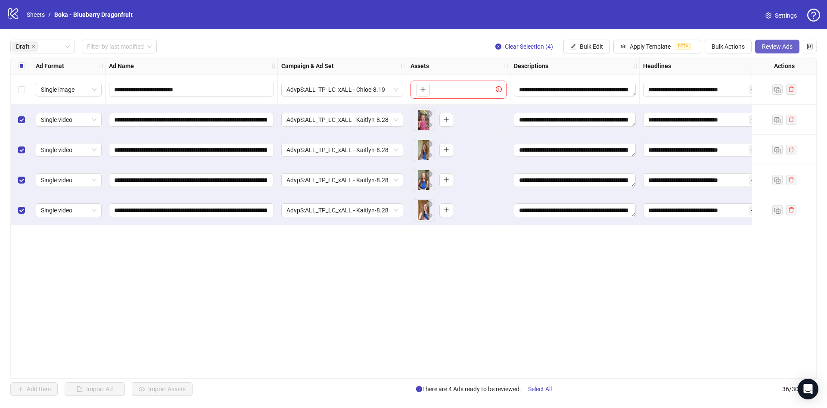
click at [758, 45] on button "Review Ads" at bounding box center [777, 47] width 44 height 14
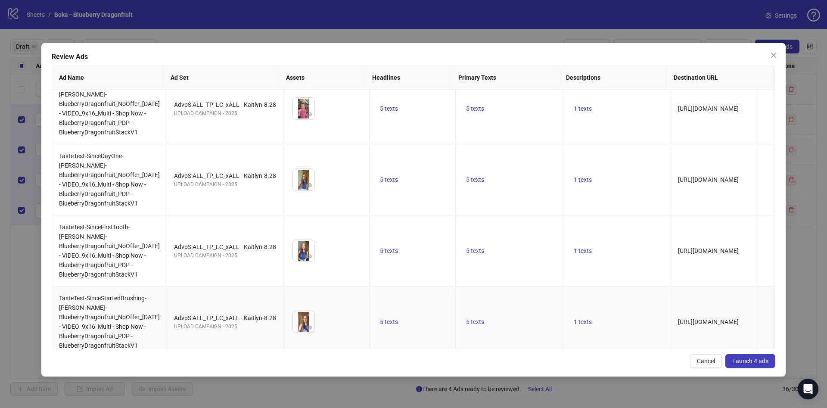
scroll to position [25, 0]
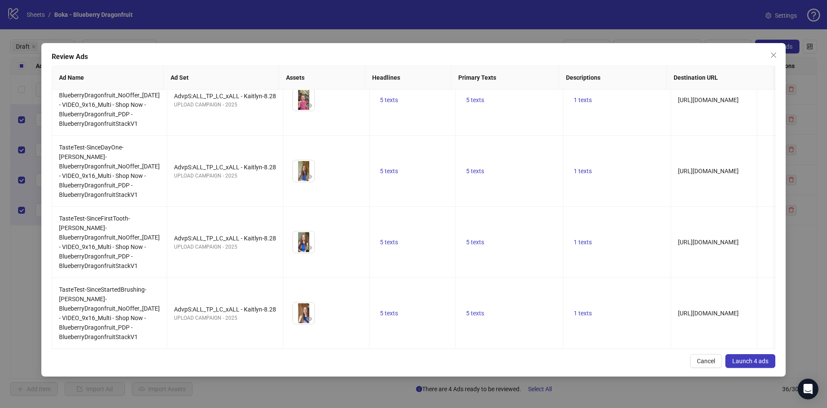
click at [761, 360] on span "Launch 4 ads" at bounding box center [750, 361] width 36 height 7
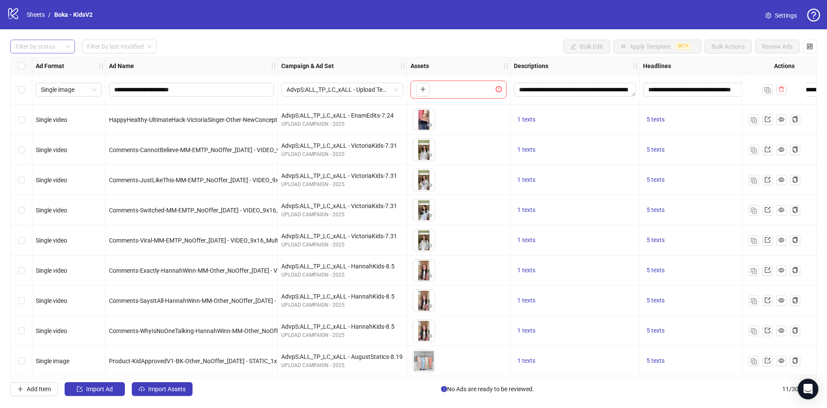
click at [44, 44] on div at bounding box center [38, 46] width 52 height 12
click at [55, 60] on div "Draft" at bounding box center [42, 63] width 51 height 9
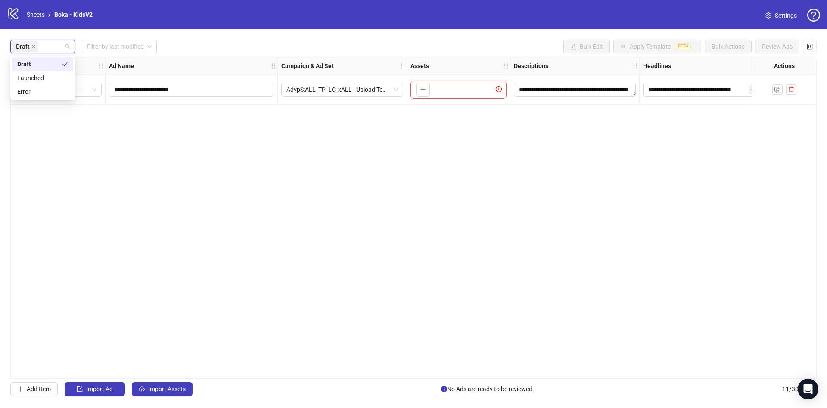
click at [229, 39] on div "**********" at bounding box center [413, 217] width 827 height 377
click at [177, 387] on span "Import Assets" at bounding box center [166, 389] width 37 height 7
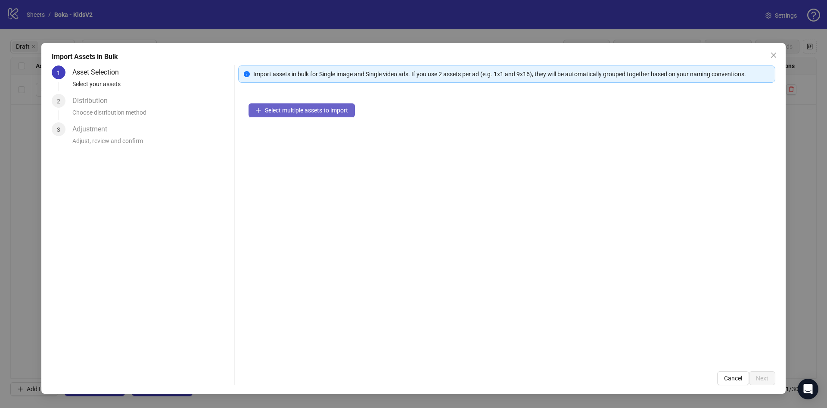
click at [334, 116] on button "Select multiple assets to import" at bounding box center [302, 110] width 106 height 14
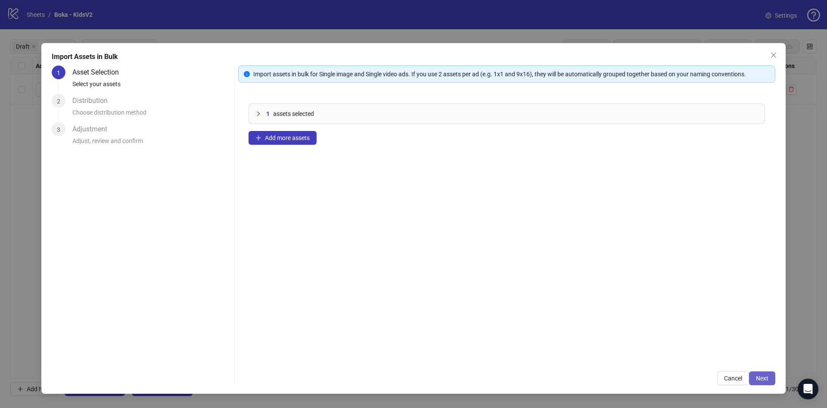
click at [759, 379] on span "Next" at bounding box center [762, 378] width 12 height 7
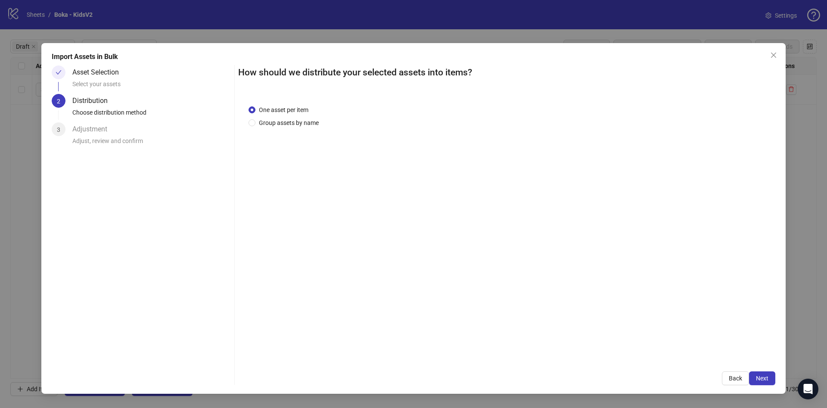
click at [758, 383] on button "Next" at bounding box center [762, 378] width 26 height 14
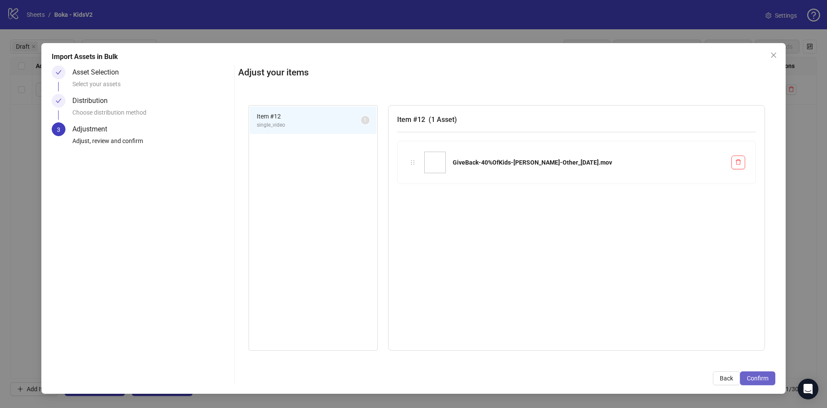
click at [758, 382] on button "Confirm" at bounding box center [757, 378] width 35 height 14
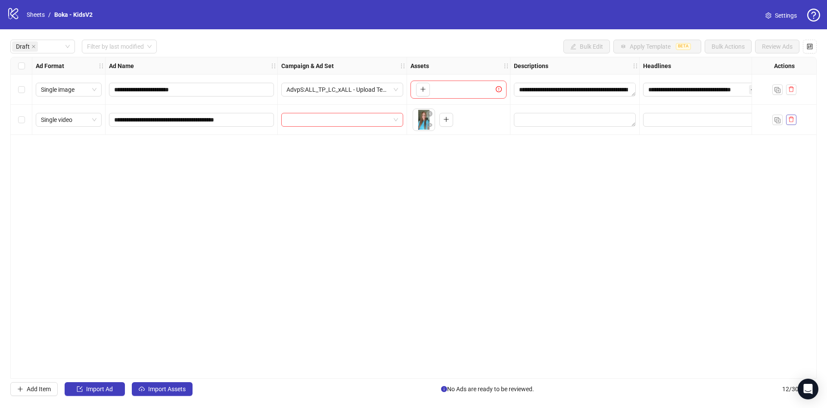
click at [788, 122] on button "button" at bounding box center [791, 120] width 10 height 10
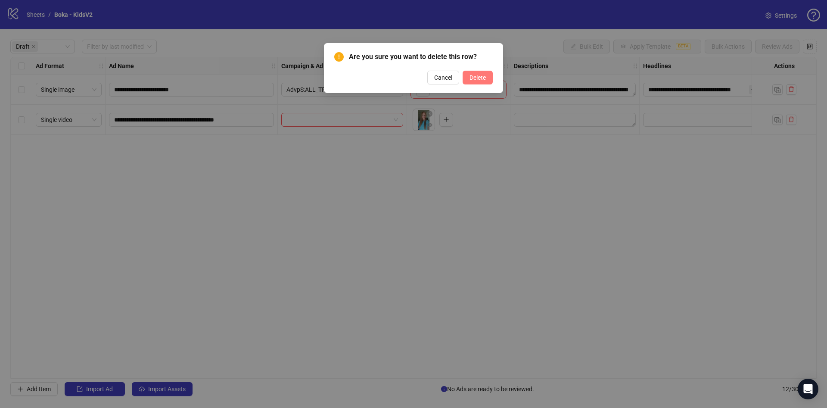
click at [475, 79] on span "Delete" at bounding box center [478, 77] width 16 height 7
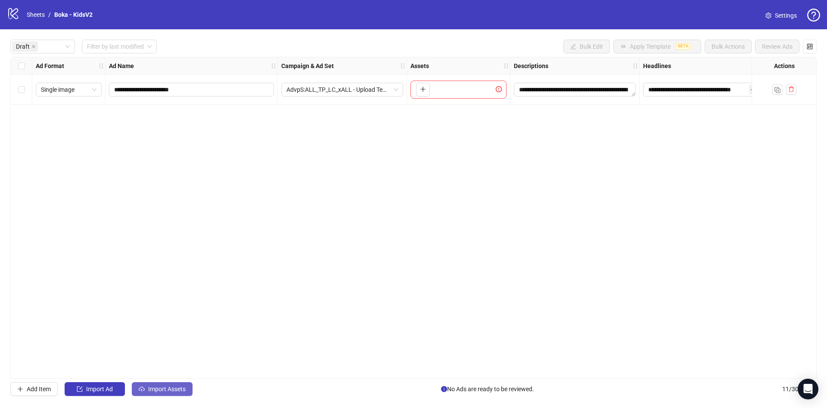
click at [163, 392] on span "Import Assets" at bounding box center [166, 389] width 37 height 7
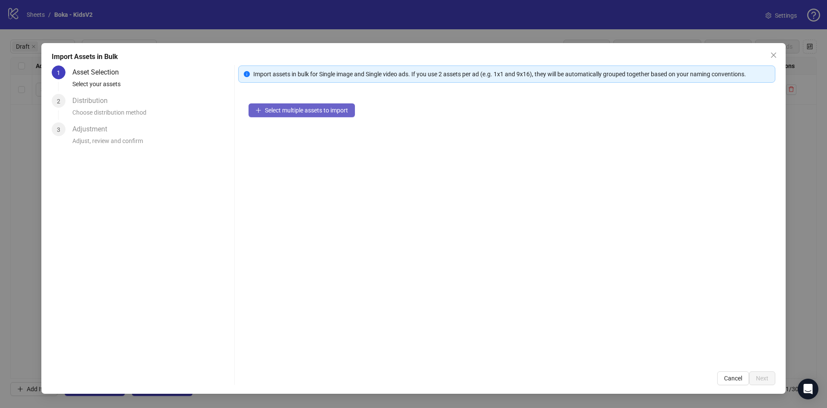
click at [324, 109] on span "Select multiple assets to import" at bounding box center [306, 110] width 83 height 7
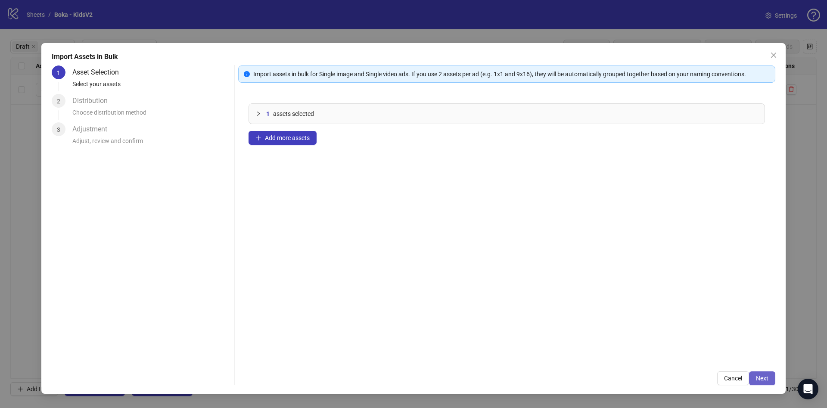
click at [769, 375] on button "Next" at bounding box center [762, 378] width 26 height 14
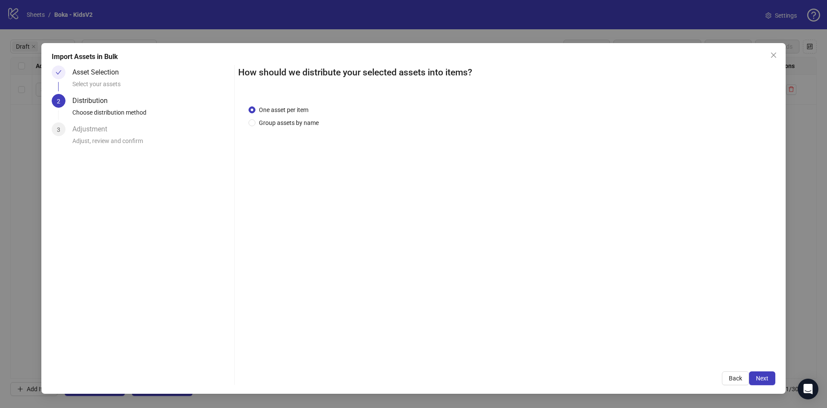
click at [762, 378] on span "Next" at bounding box center [762, 378] width 12 height 7
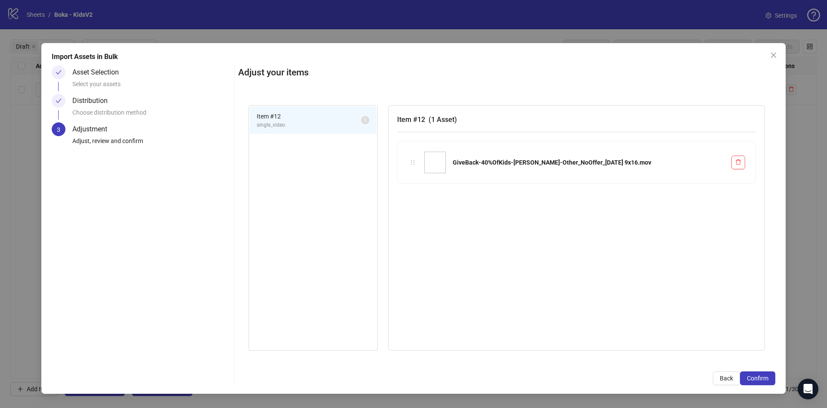
click at [762, 378] on span "Confirm" at bounding box center [758, 378] width 22 height 7
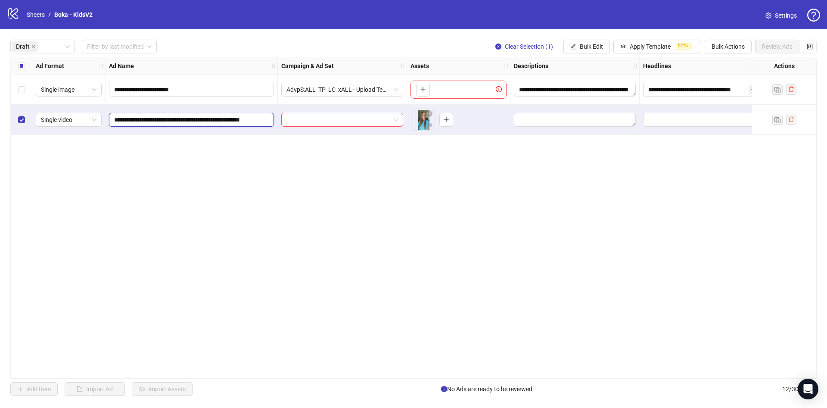
click at [240, 120] on input "**********" at bounding box center [190, 119] width 153 height 9
paste input "**********"
type input "**********"
click at [299, 119] on input "search" at bounding box center [338, 119] width 104 height 13
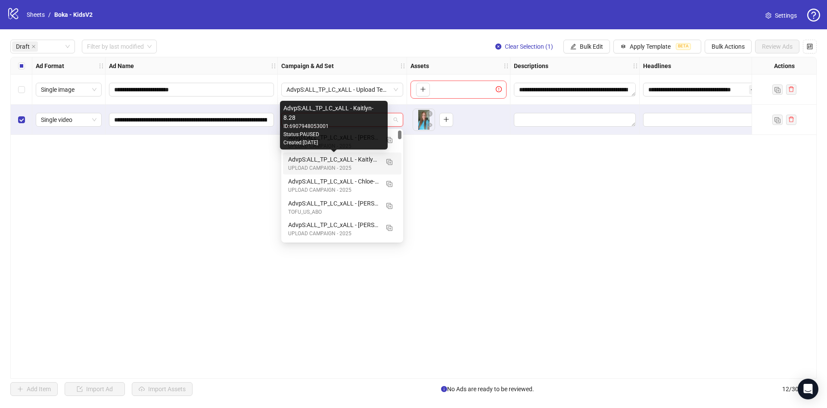
click at [346, 162] on div "AdvpS:ALL_TP_LC_xALL - Kaitlyn-8.28" at bounding box center [333, 159] width 91 height 9
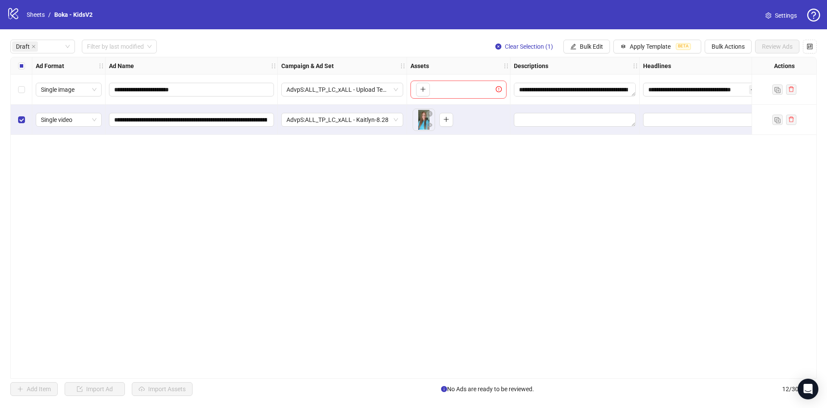
click at [33, 65] on div "Ad Format" at bounding box center [68, 65] width 73 height 17
click at [23, 66] on div "Select all rows" at bounding box center [22, 65] width 22 height 17
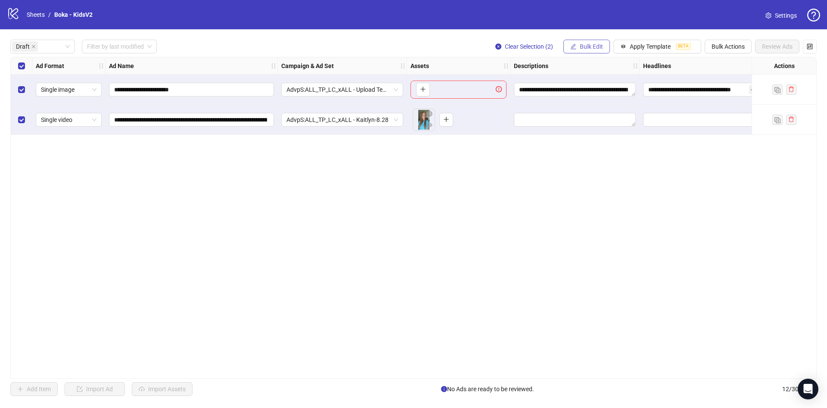
click at [587, 44] on span "Bulk Edit" at bounding box center [591, 46] width 23 height 7
click at [609, 109] on span "Descriptions" at bounding box center [595, 105] width 51 height 9
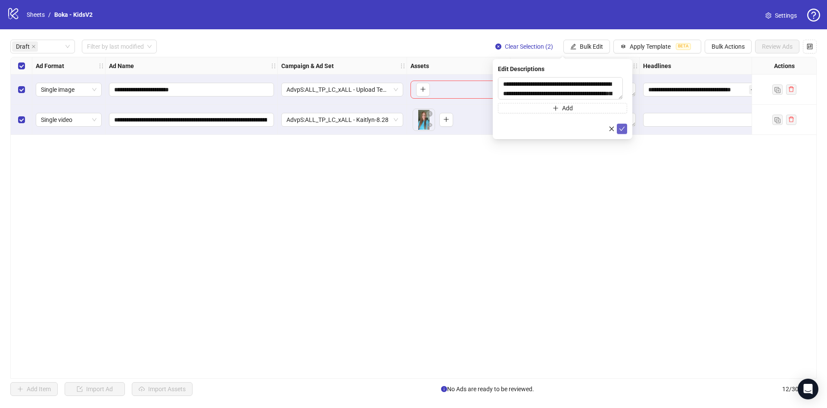
click at [623, 128] on icon "check" at bounding box center [622, 129] width 6 height 6
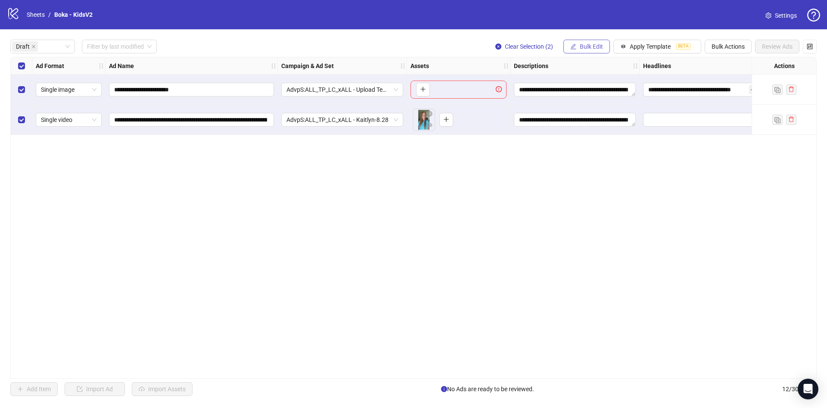
click at [583, 47] on span "Bulk Edit" at bounding box center [591, 46] width 23 height 7
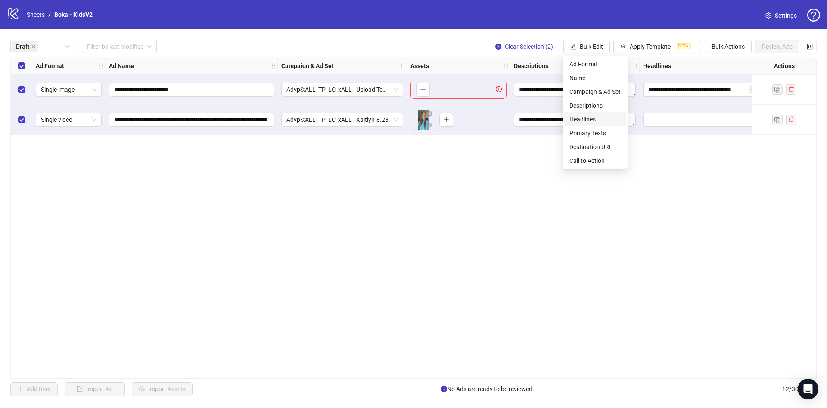
click at [611, 120] on span "Headlines" at bounding box center [595, 119] width 51 height 9
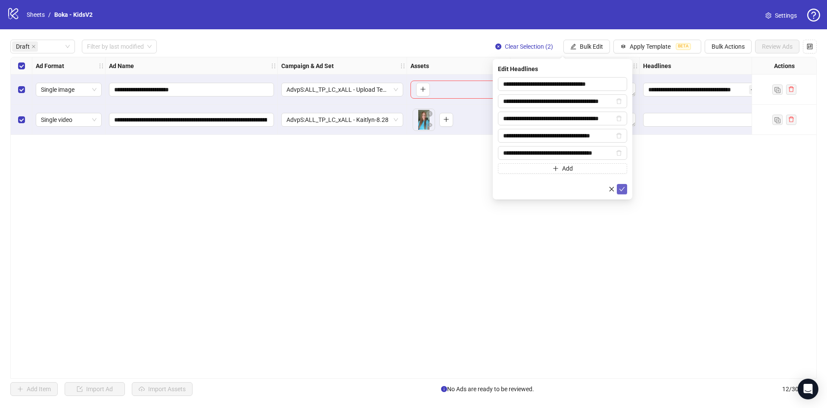
click at [619, 187] on icon "check" at bounding box center [622, 189] width 6 height 6
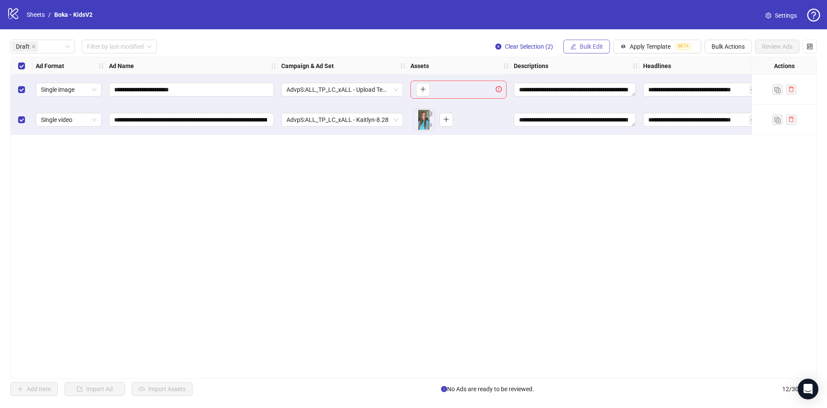
click at [585, 46] on span "Bulk Edit" at bounding box center [591, 46] width 23 height 7
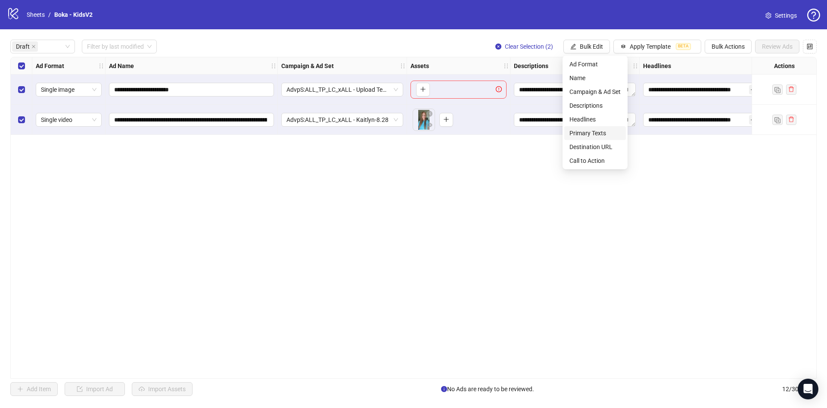
click at [604, 129] on span "Primary Texts" at bounding box center [595, 132] width 51 height 9
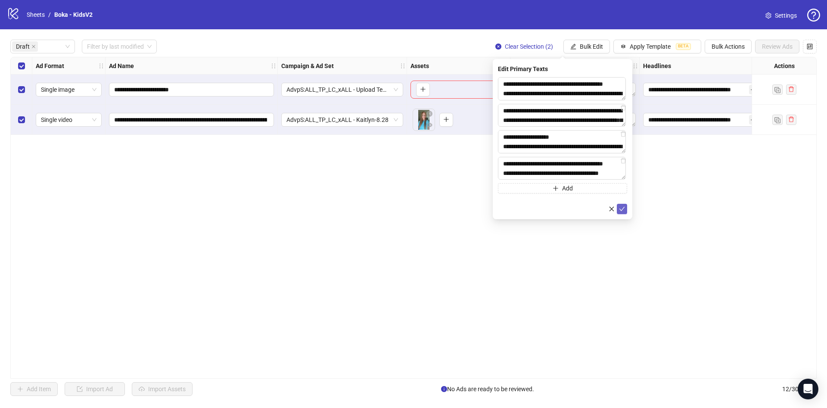
click at [624, 210] on icon "check" at bounding box center [622, 209] width 6 height 6
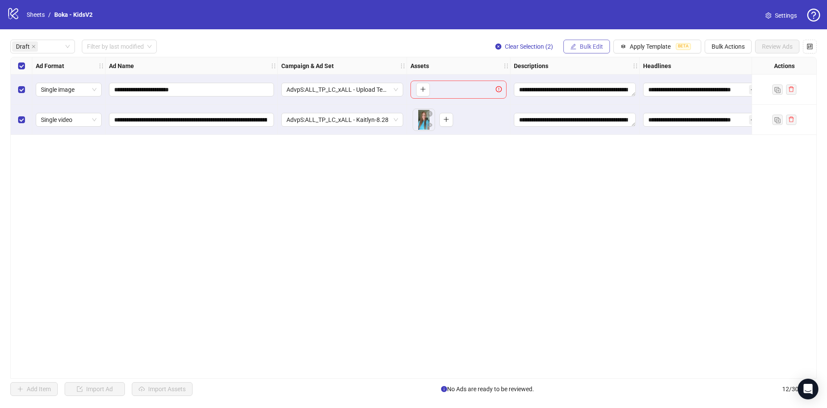
click at [581, 50] on span "Bulk Edit" at bounding box center [591, 46] width 23 height 7
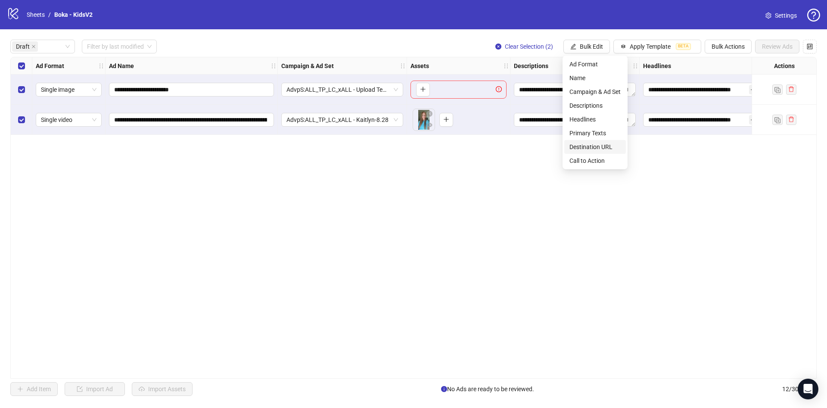
click at [600, 143] on span "Destination URL" at bounding box center [595, 146] width 51 height 9
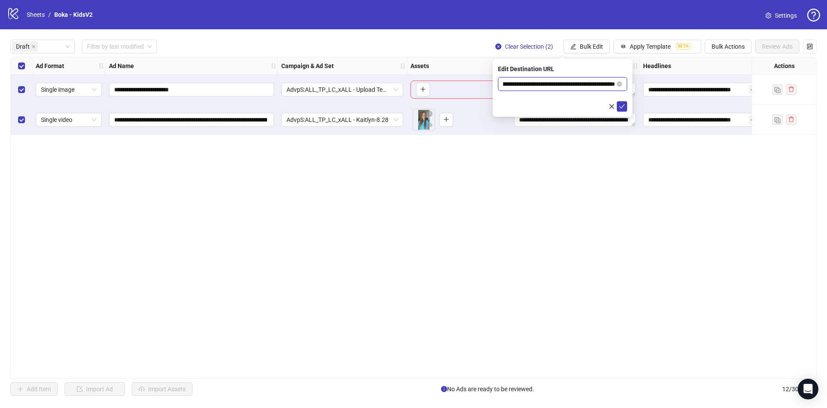
scroll to position [0, 193]
drag, startPoint x: 568, startPoint y: 82, endPoint x: 639, endPoint y: 88, distance: 71.7
click at [639, 88] on body "**********" at bounding box center [413, 204] width 827 height 408
click at [622, 104] on icon "check" at bounding box center [622, 106] width 6 height 6
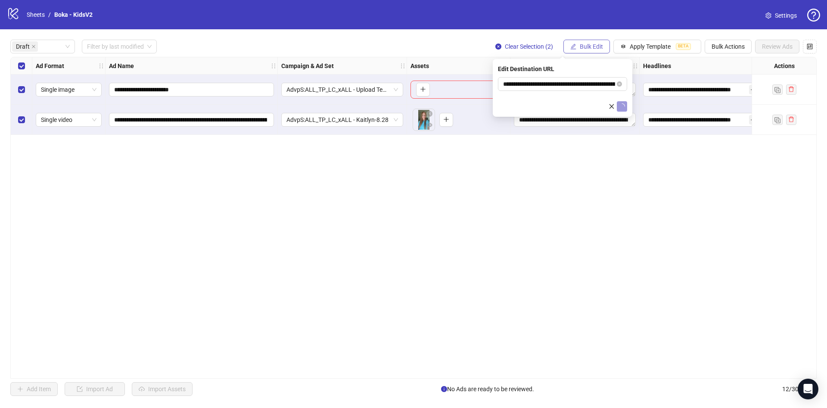
click at [588, 47] on span "Bulk Edit" at bounding box center [591, 46] width 23 height 7
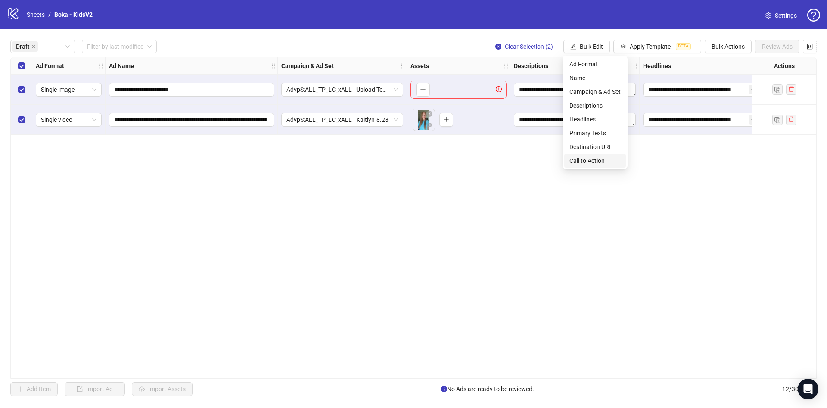
click at [594, 164] on span "Call to Action" at bounding box center [595, 160] width 51 height 9
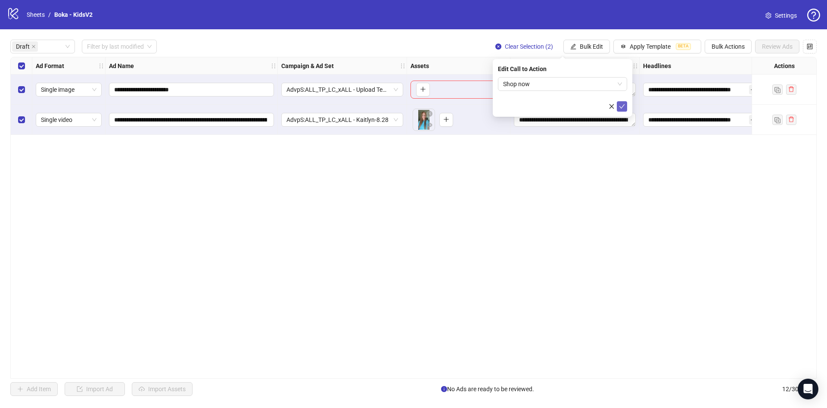
click at [623, 107] on icon "check" at bounding box center [622, 106] width 6 height 6
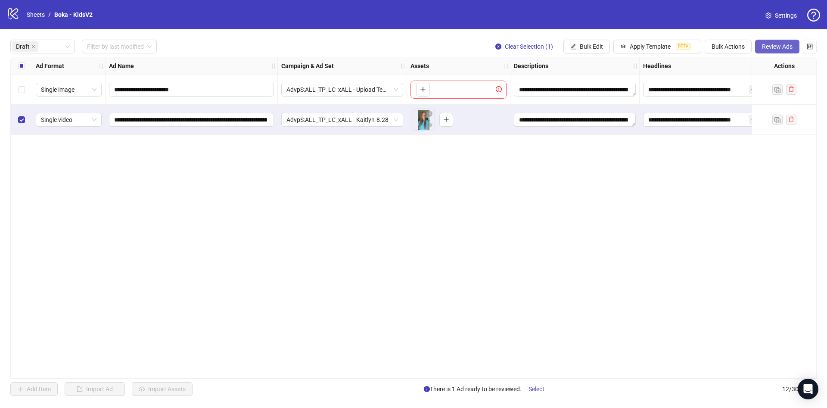
click at [773, 51] on button "Review Ads" at bounding box center [777, 47] width 44 height 14
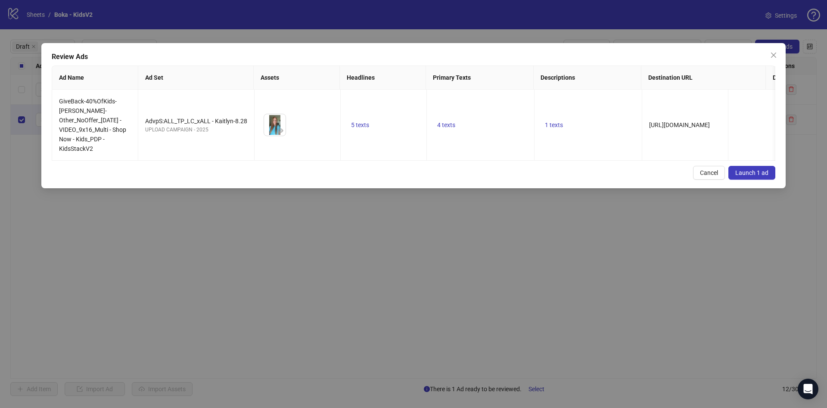
click at [762, 177] on button "Launch 1 ad" at bounding box center [752, 173] width 47 height 14
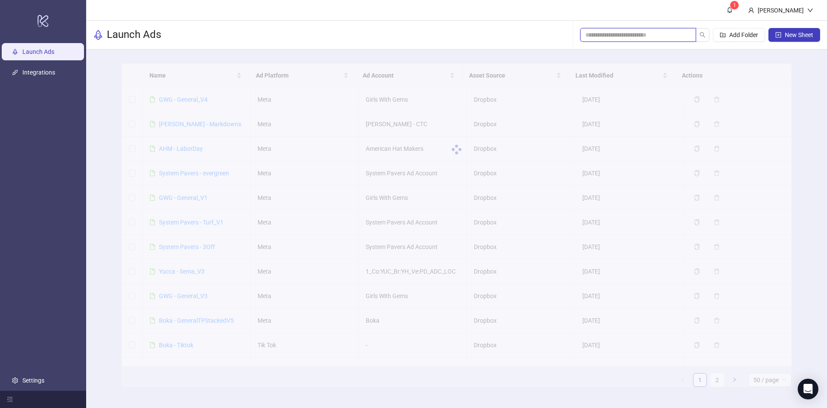
click at [656, 35] on input "search" at bounding box center [634, 34] width 99 height 9
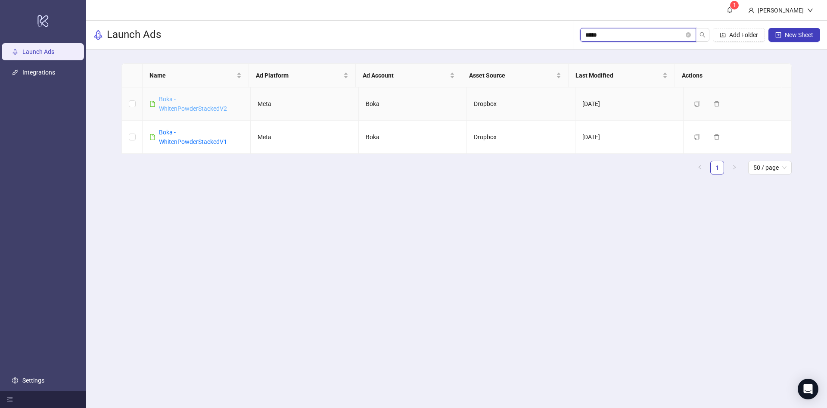
type input "*****"
click at [200, 109] on link "Boka - WhitenPowderStackedV2" at bounding box center [193, 104] width 68 height 16
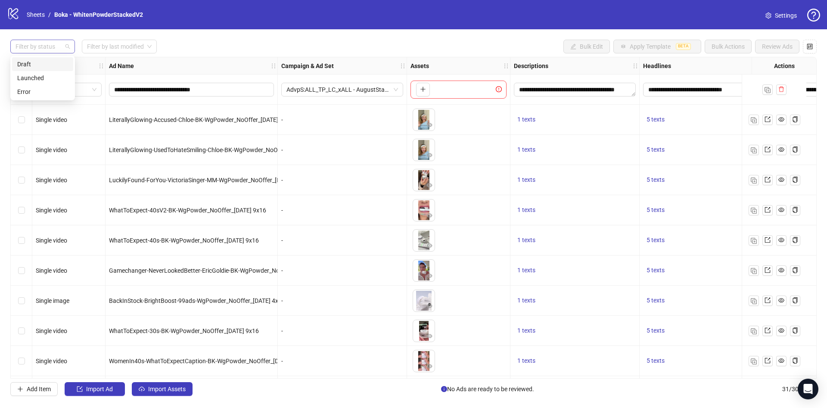
click at [40, 49] on div at bounding box center [38, 46] width 52 height 12
click at [35, 60] on div "Draft" at bounding box center [42, 63] width 51 height 9
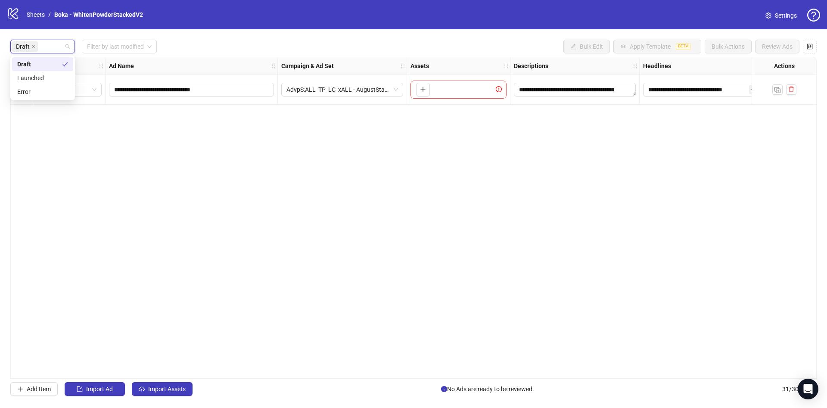
click at [296, 59] on div "Campaign & Ad Set" at bounding box center [342, 65] width 129 height 17
click at [182, 384] on button "Import Assets" at bounding box center [162, 389] width 61 height 14
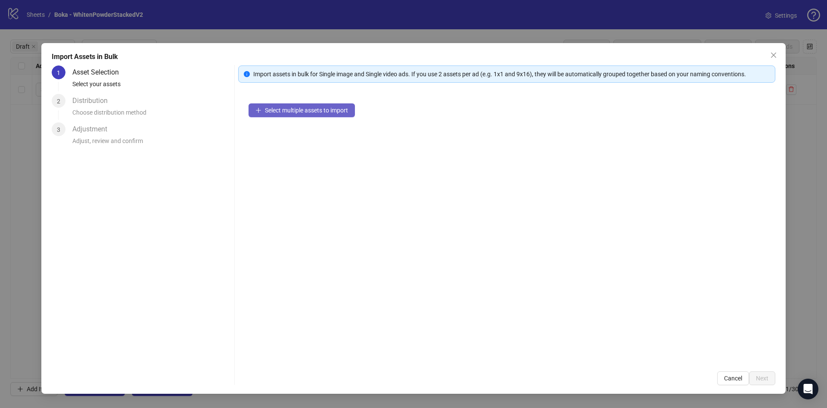
click at [302, 112] on span "Select multiple assets to import" at bounding box center [306, 110] width 83 height 7
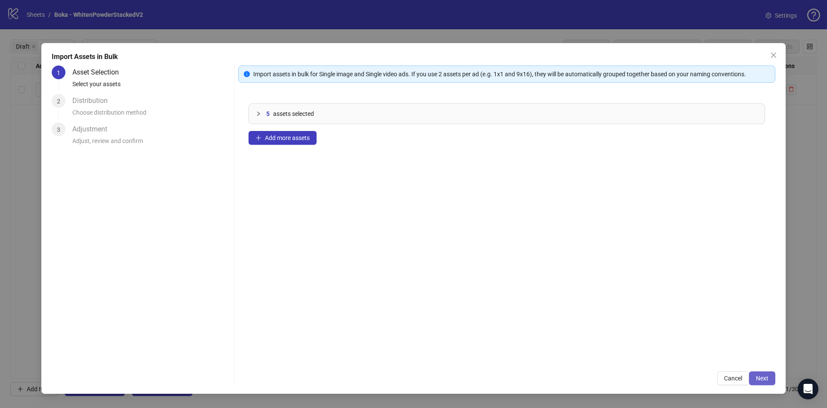
click at [759, 375] on span "Next" at bounding box center [762, 378] width 12 height 7
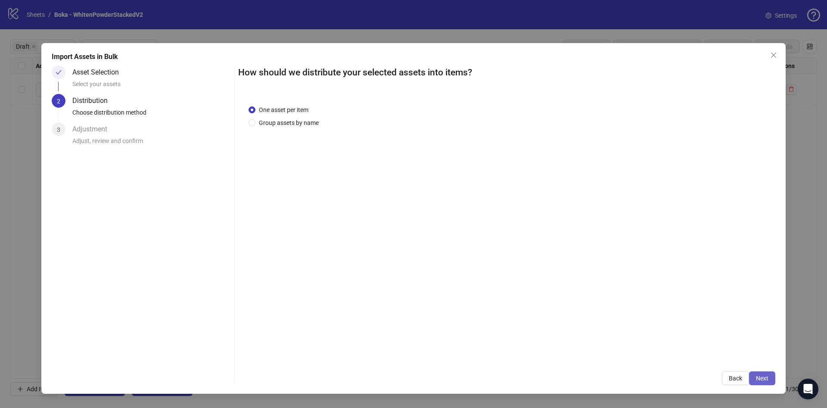
click at [768, 375] on span "Next" at bounding box center [762, 378] width 12 height 7
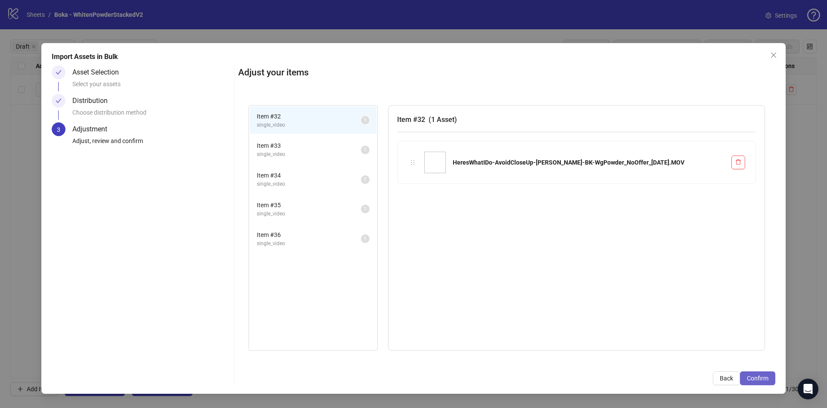
click at [765, 377] on span "Confirm" at bounding box center [758, 378] width 22 height 7
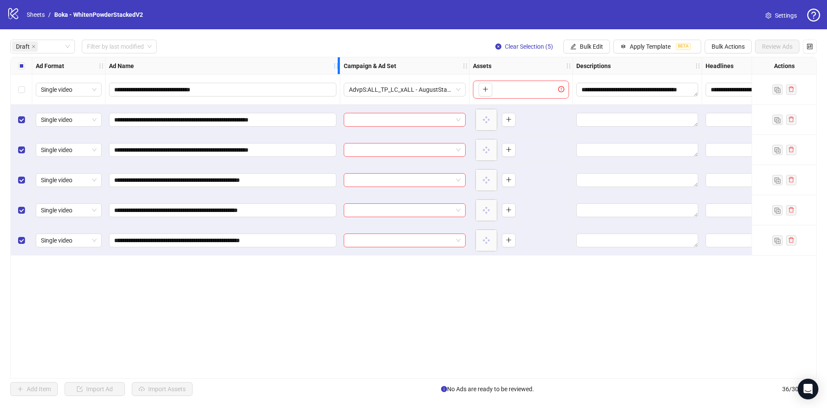
drag, startPoint x: 273, startPoint y: 68, endPoint x: 336, endPoint y: 108, distance: 74.8
click at [336, 108] on div "**********" at bounding box center [496, 156] width 971 height 198
click at [718, 43] on span "Bulk Actions" at bounding box center [728, 46] width 33 height 7
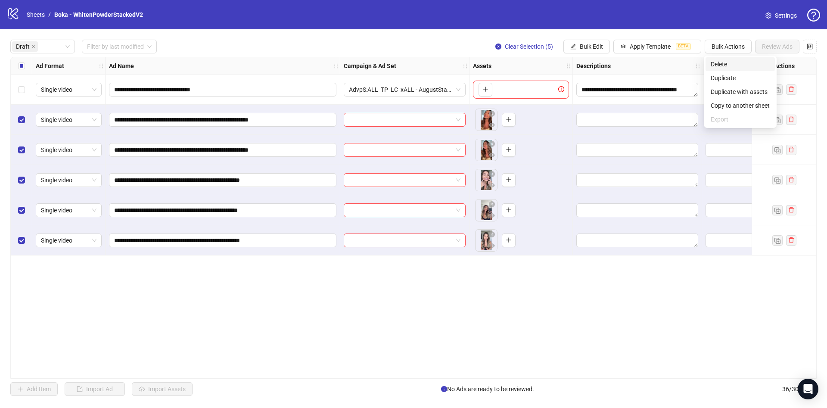
click at [746, 64] on span "Delete" at bounding box center [740, 63] width 59 height 9
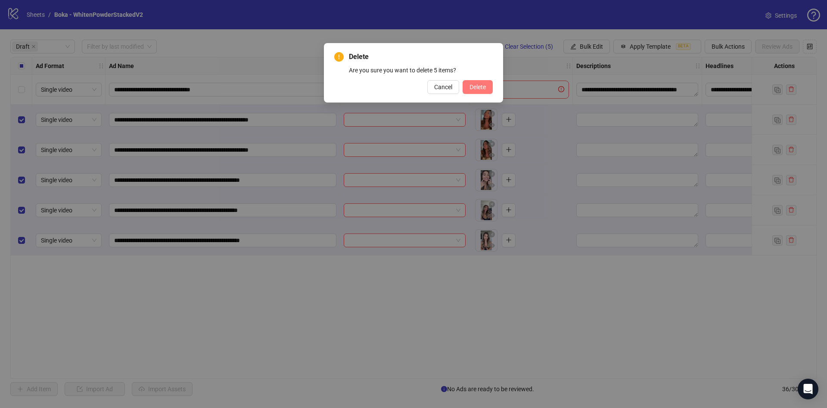
click at [480, 88] on span "Delete" at bounding box center [478, 87] width 16 height 7
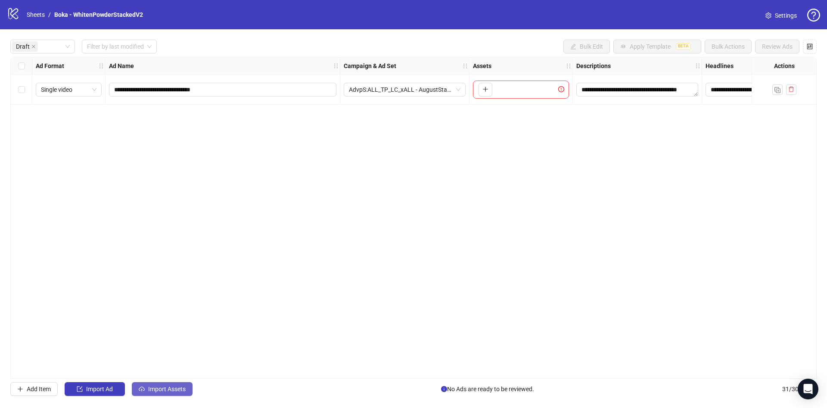
click at [162, 386] on span "Import Assets" at bounding box center [166, 389] width 37 height 7
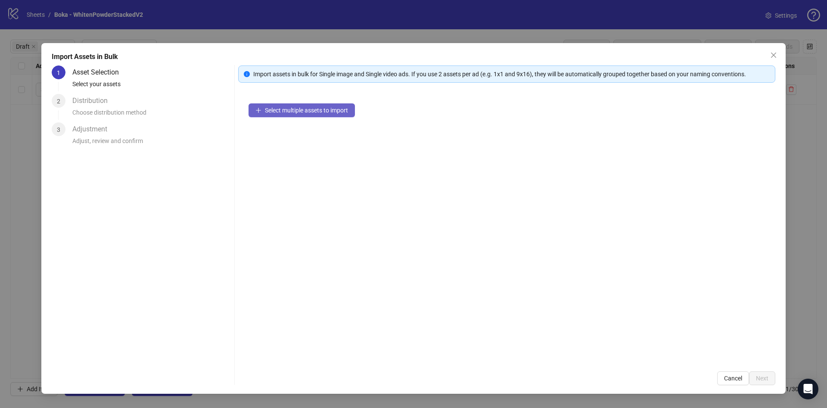
click at [325, 115] on button "Select multiple assets to import" at bounding box center [302, 110] width 106 height 14
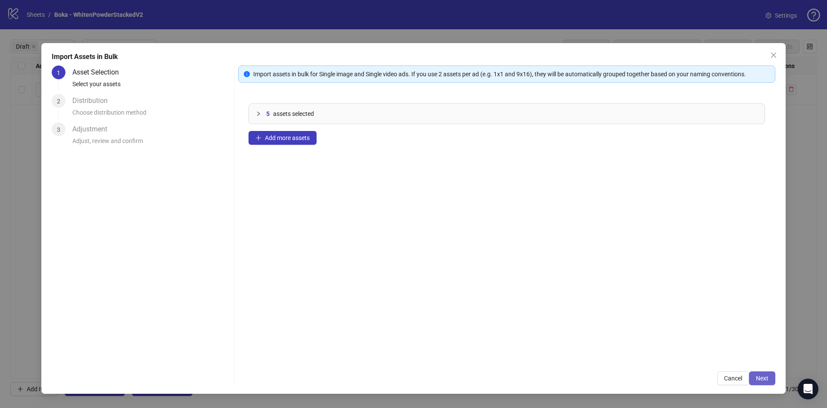
click at [763, 382] on button "Next" at bounding box center [762, 378] width 26 height 14
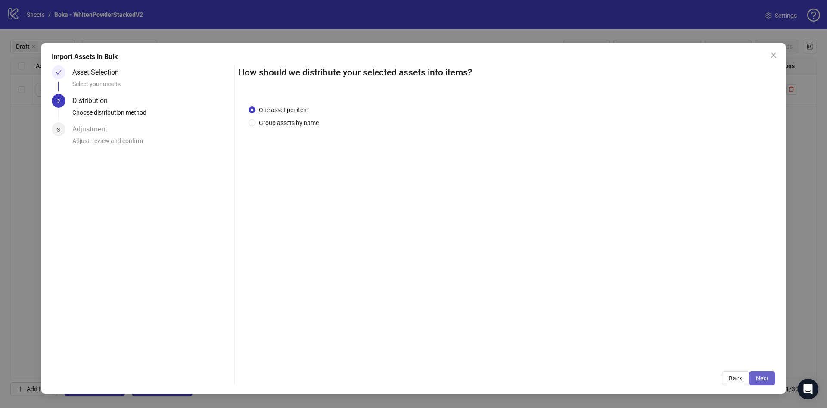
click at [764, 377] on span "Next" at bounding box center [762, 378] width 12 height 7
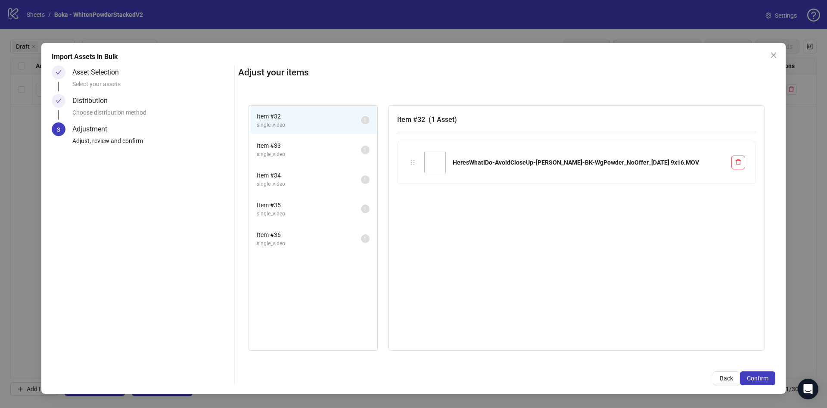
click at [764, 377] on span "Confirm" at bounding box center [758, 378] width 22 height 7
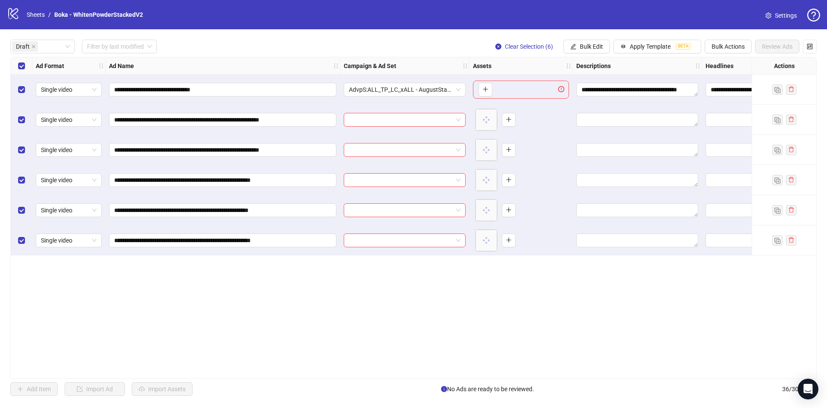
drag, startPoint x: 593, startPoint y: 46, endPoint x: 595, endPoint y: 65, distance: 19.5
click at [593, 45] on span "Bulk Edit" at bounding box center [591, 46] width 23 height 7
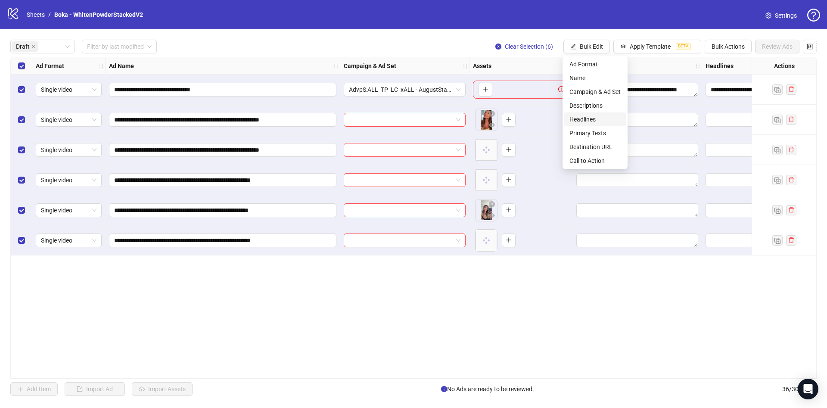
click at [579, 116] on span "Headlines" at bounding box center [595, 119] width 51 height 9
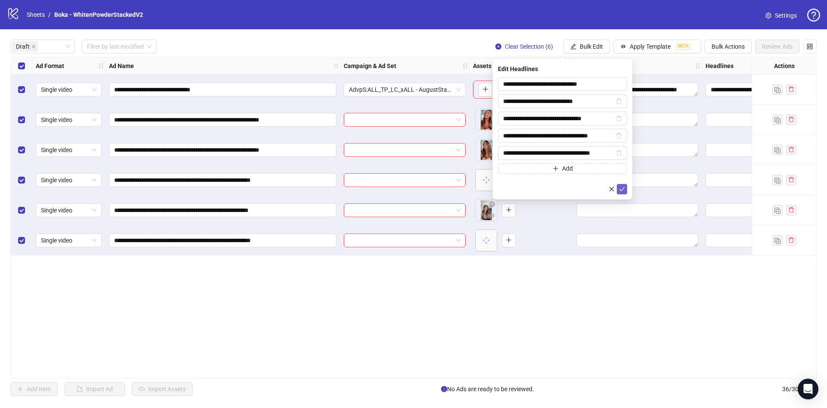
click at [620, 189] on icon "check" at bounding box center [623, 189] width 6 height 4
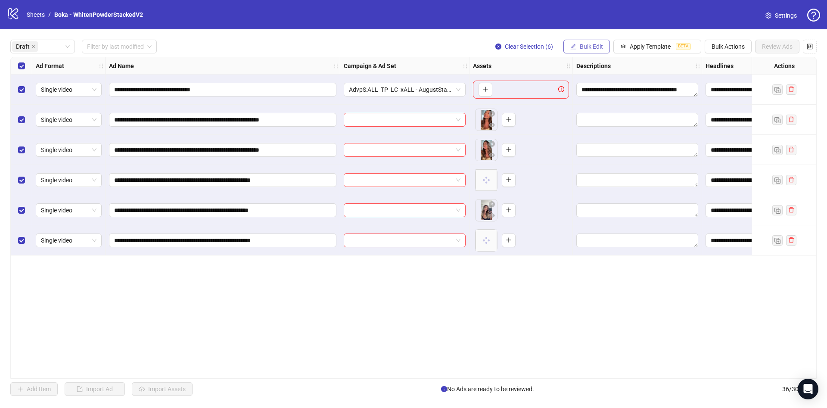
click at [576, 48] on button "Bulk Edit" at bounding box center [587, 47] width 47 height 14
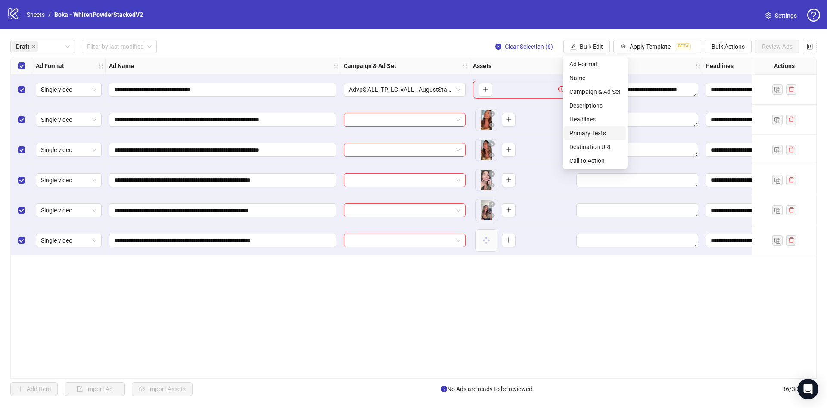
click at [594, 133] on span "Primary Texts" at bounding box center [595, 132] width 51 height 9
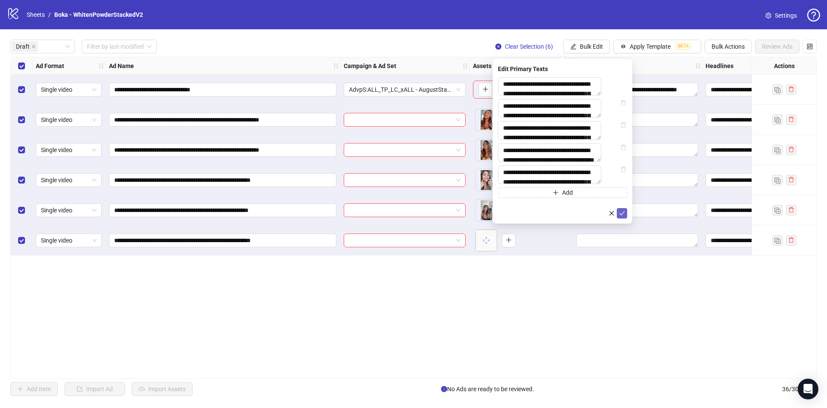
click at [624, 216] on icon "check" at bounding box center [622, 213] width 6 height 6
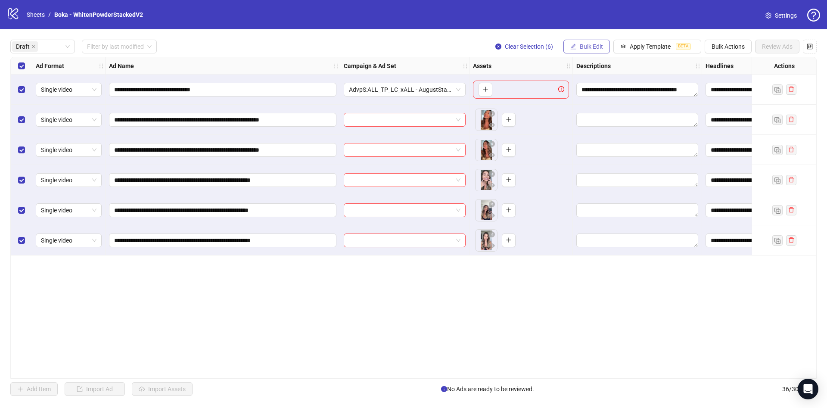
click at [589, 48] on span "Bulk Edit" at bounding box center [591, 46] width 23 height 7
click at [602, 147] on span "Destination URL" at bounding box center [595, 146] width 51 height 9
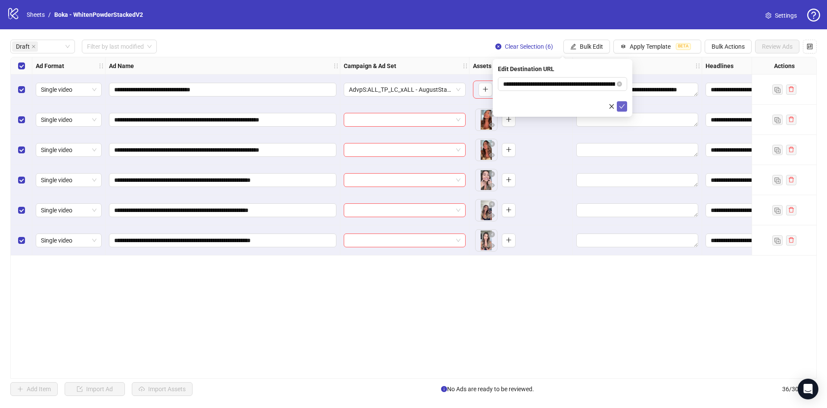
click at [620, 104] on icon "check" at bounding box center [622, 106] width 6 height 6
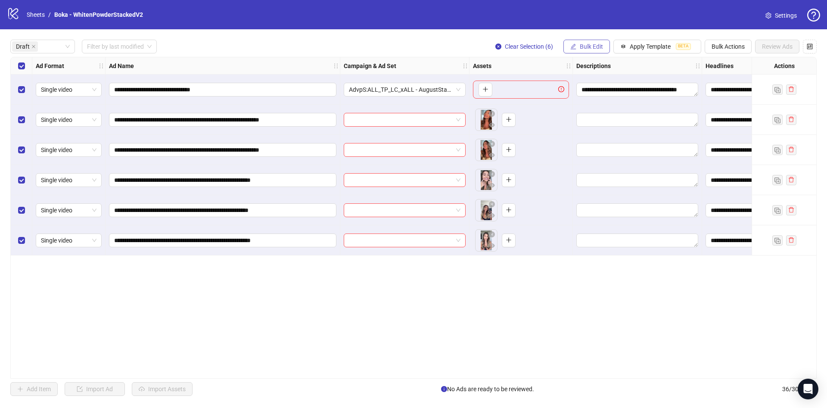
click at [592, 46] on span "Bulk Edit" at bounding box center [591, 46] width 23 height 7
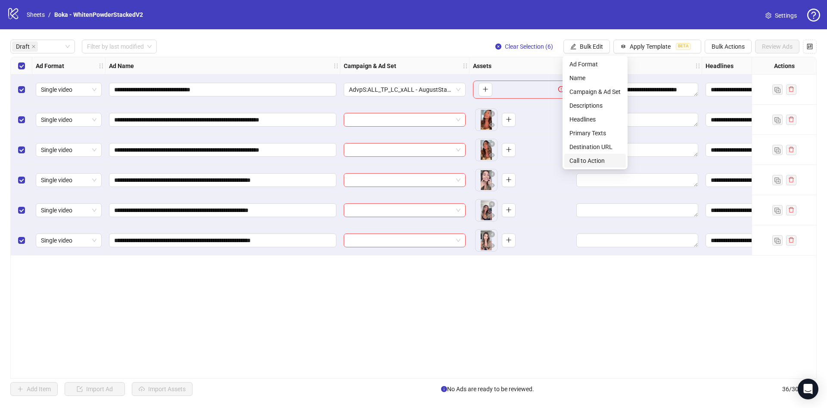
click at [602, 155] on li "Call to Action" at bounding box center [595, 161] width 62 height 14
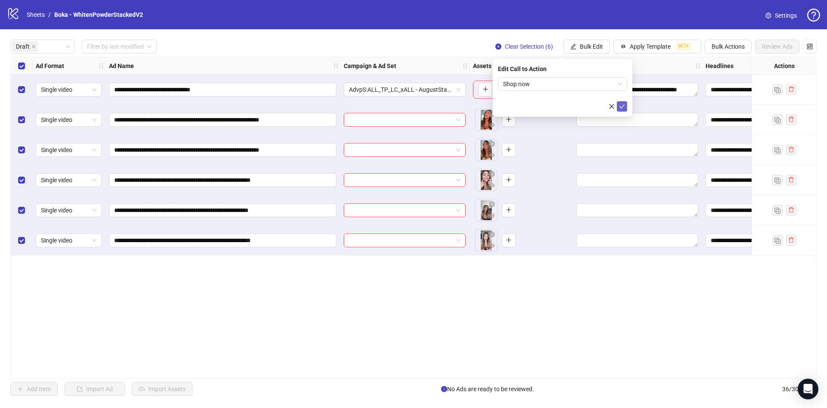
click at [622, 106] on icon "check" at bounding box center [622, 106] width 6 height 6
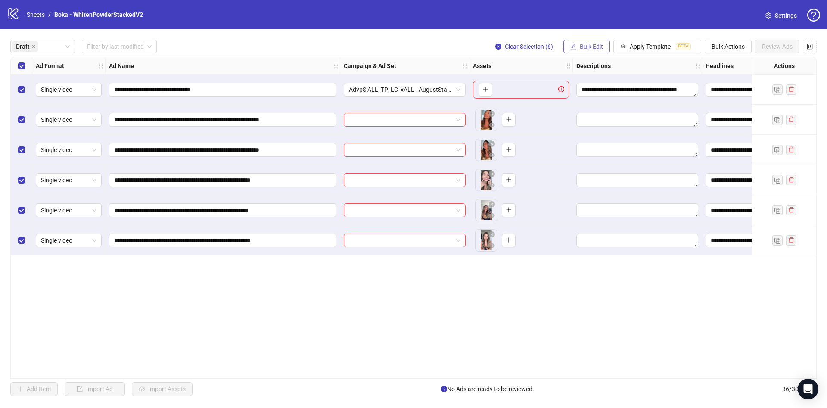
click at [584, 45] on span "Bulk Edit" at bounding box center [591, 46] width 23 height 7
click at [591, 101] on span "Descriptions" at bounding box center [595, 105] width 51 height 9
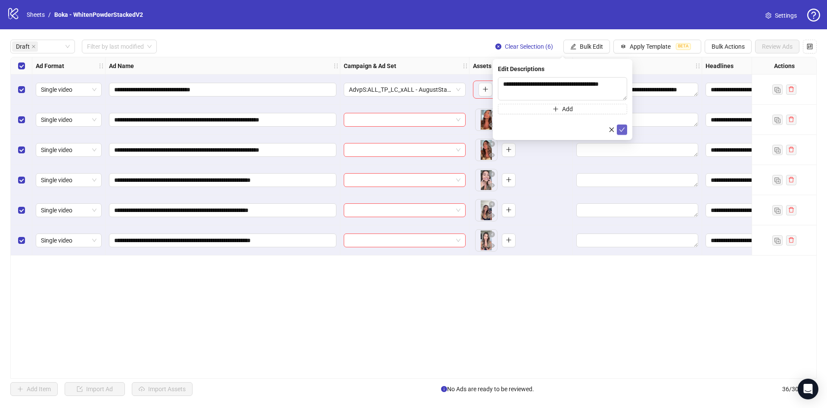
click at [624, 128] on icon "check" at bounding box center [622, 130] width 6 height 6
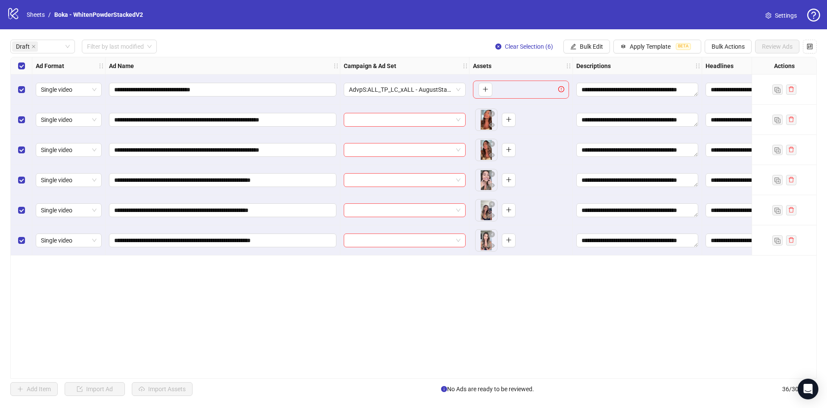
click at [20, 88] on div "Select row 1" at bounding box center [22, 90] width 22 height 30
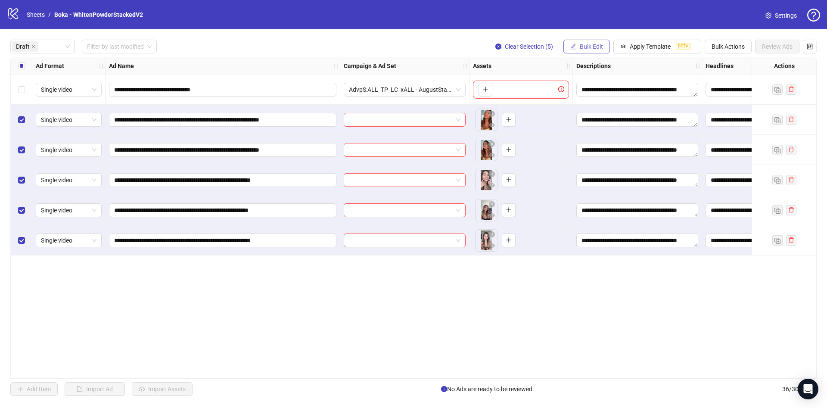
click at [598, 43] on span "Bulk Edit" at bounding box center [591, 46] width 23 height 7
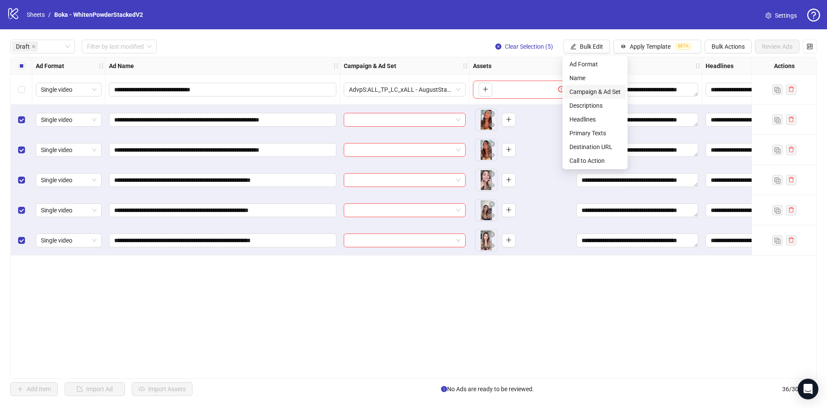
click at [595, 90] on span "Campaign & Ad Set" at bounding box center [595, 91] width 51 height 9
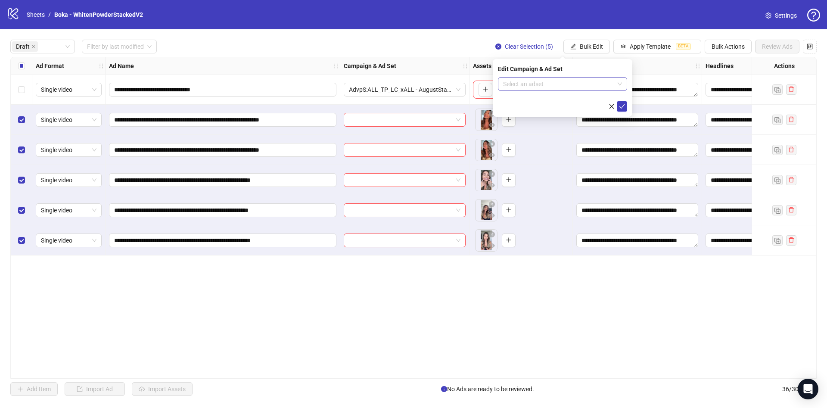
click at [531, 89] on input "search" at bounding box center [558, 84] width 111 height 13
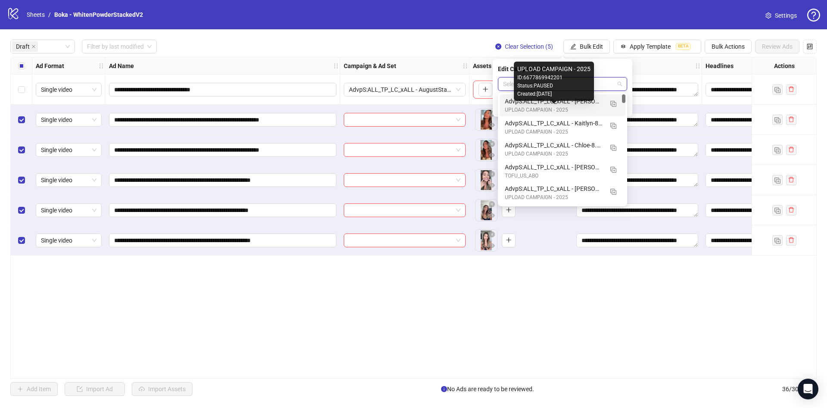
click at [590, 108] on div "UPLOAD CAMPAIGN - 2025" at bounding box center [554, 110] width 98 height 8
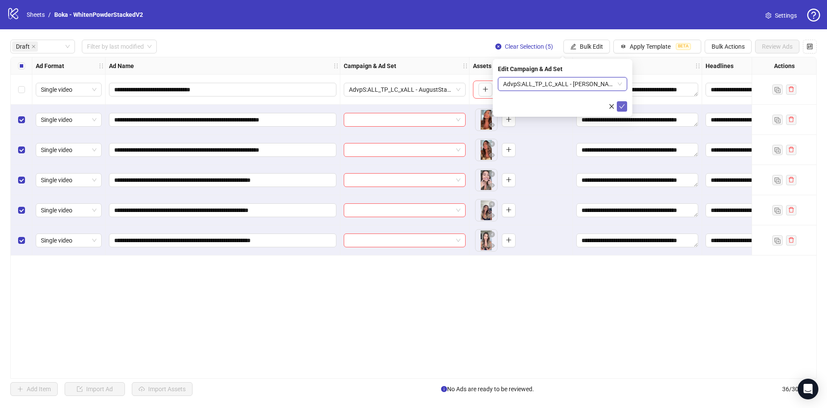
click at [622, 107] on icon "check" at bounding box center [623, 106] width 6 height 4
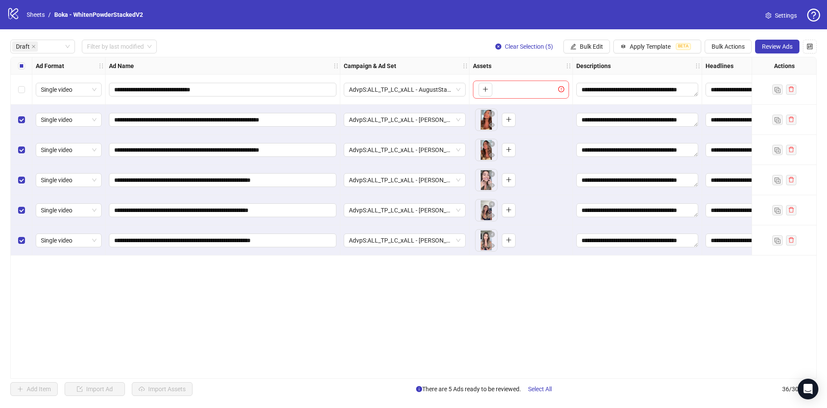
click at [591, 46] on span "Bulk Edit" at bounding box center [591, 46] width 23 height 7
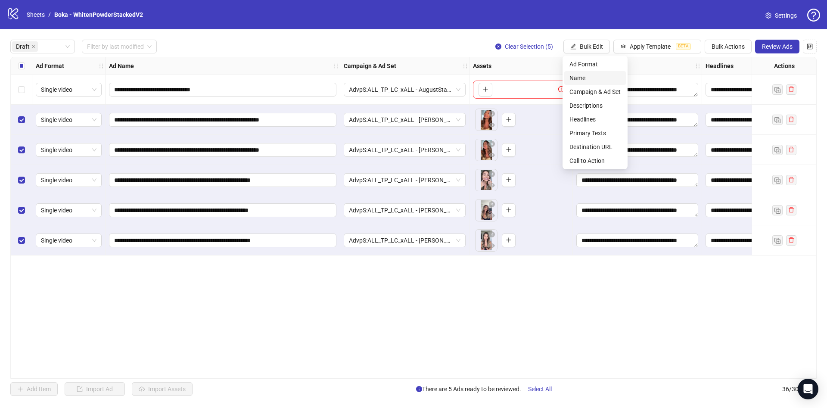
click at [590, 75] on span "Name" at bounding box center [595, 77] width 51 height 9
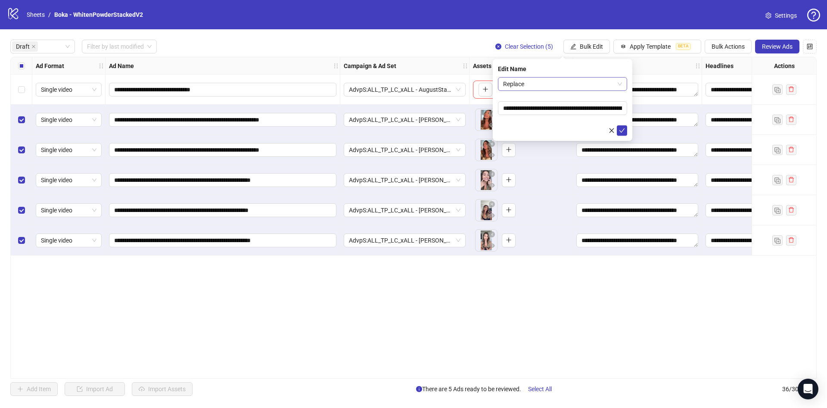
click at [582, 83] on span "Replace" at bounding box center [562, 84] width 119 height 13
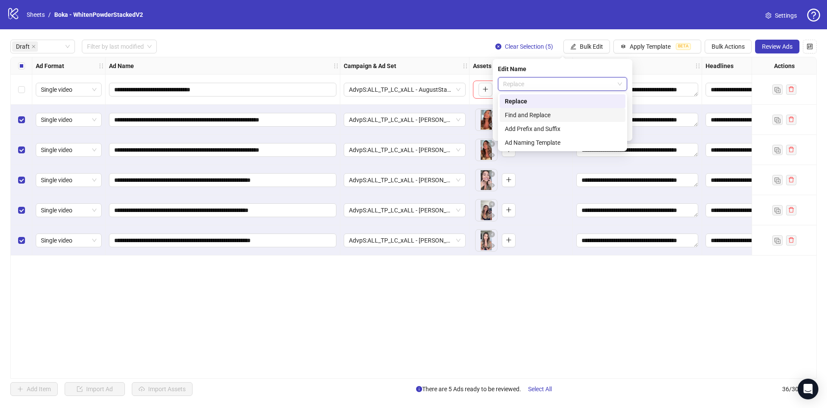
click at [562, 117] on div "Find and Replace" at bounding box center [562, 114] width 115 height 9
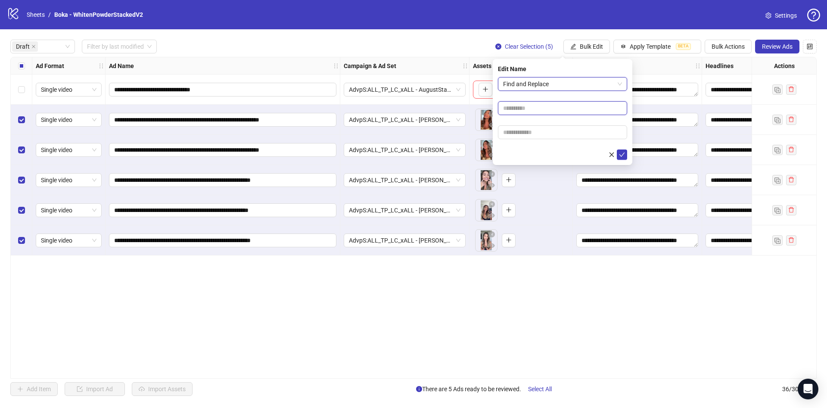
click at [554, 111] on input "text" at bounding box center [562, 108] width 129 height 14
type input "****"
click at [576, 128] on input "text" at bounding box center [562, 132] width 129 height 14
paste input "**********"
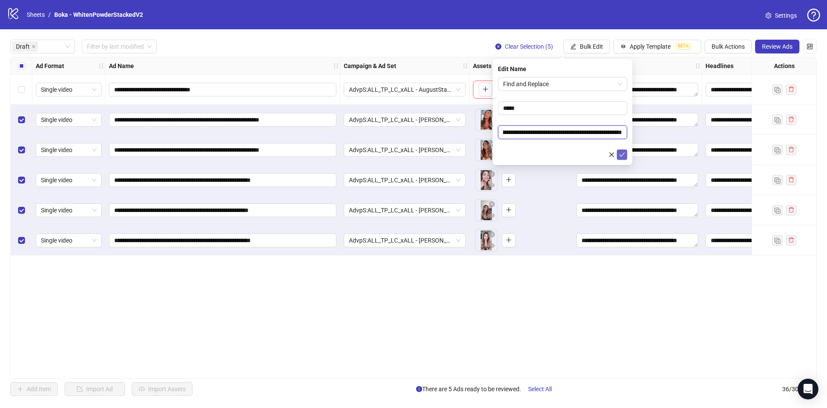
type input "**********"
click at [620, 154] on icon "check" at bounding box center [623, 155] width 6 height 4
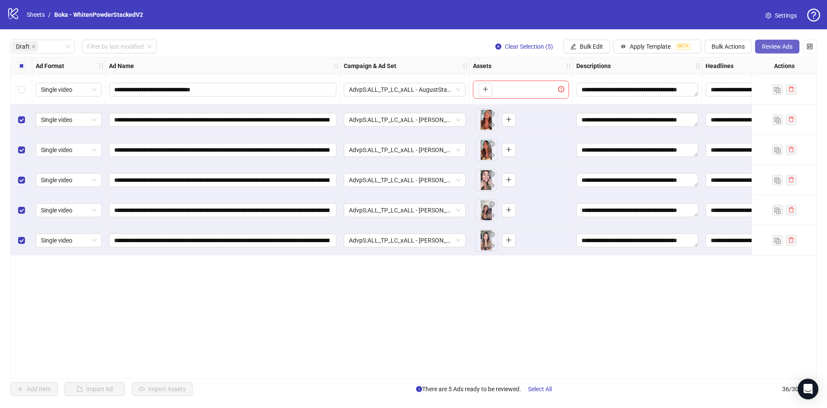
click at [766, 51] on button "Review Ads" at bounding box center [777, 47] width 44 height 14
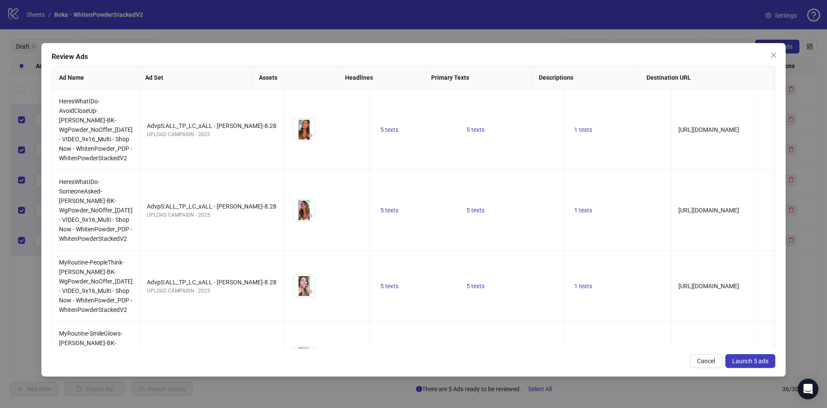
click at [766, 366] on button "Launch 5 ads" at bounding box center [750, 361] width 50 height 14
